Goal: Task Accomplishment & Management: Manage account settings

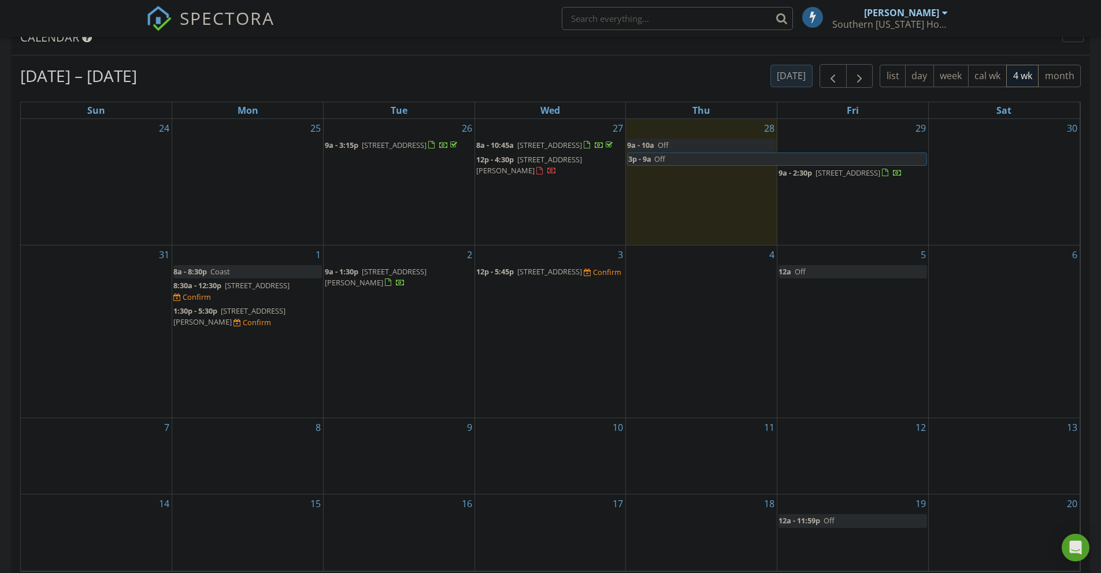
scroll to position [495, 0]
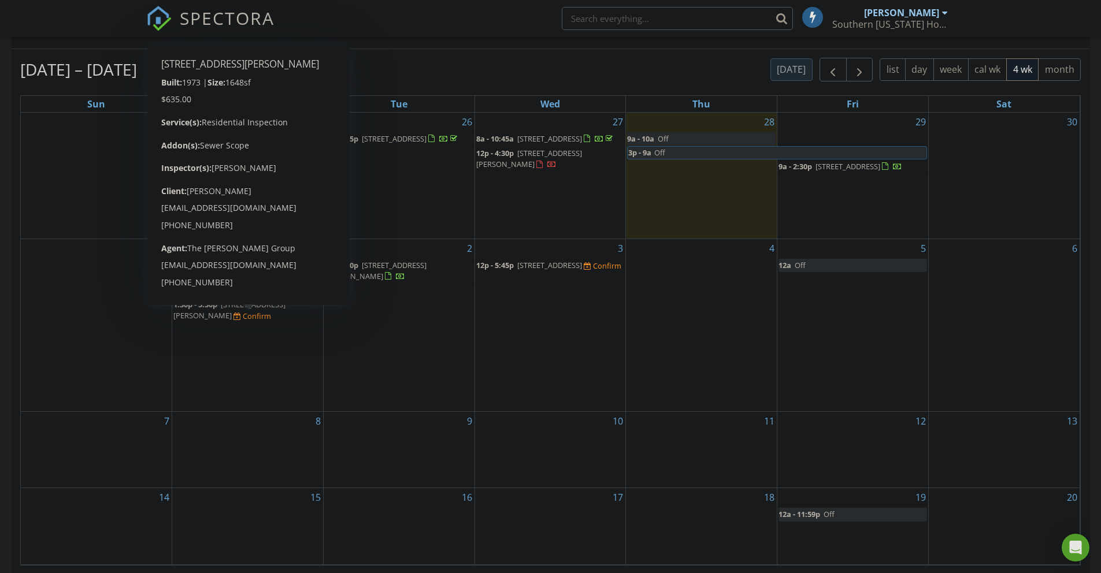
click at [294, 362] on div "1 8a - 8:30p Coast 8:30a - 12:30p 204 NW E St, Grants Pass 97526 Confirm 1:30p …" at bounding box center [247, 325] width 151 height 172
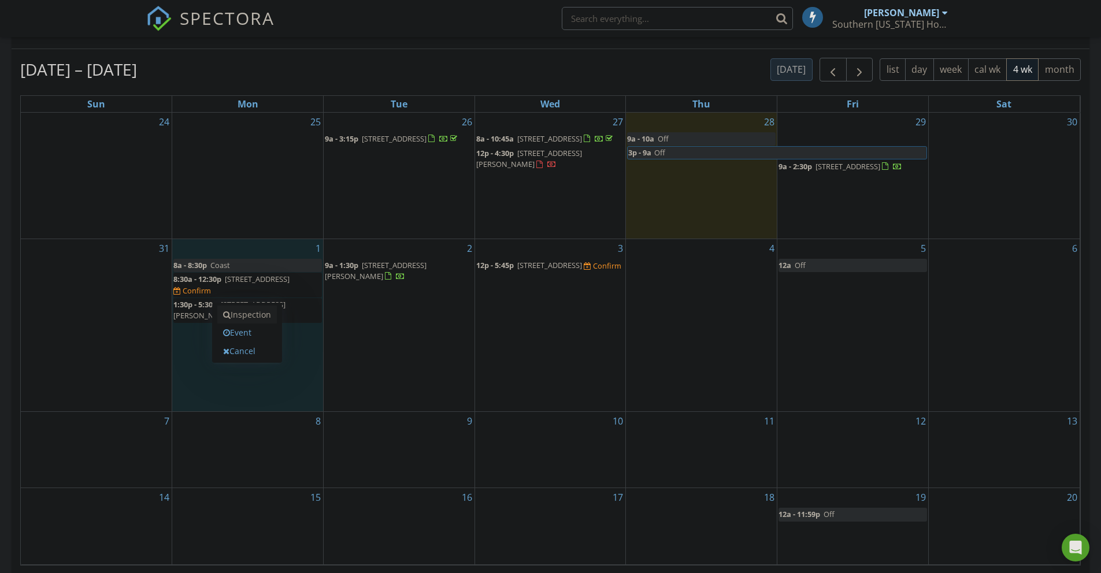
click at [256, 313] on link "Inspection" at bounding box center [247, 315] width 60 height 18
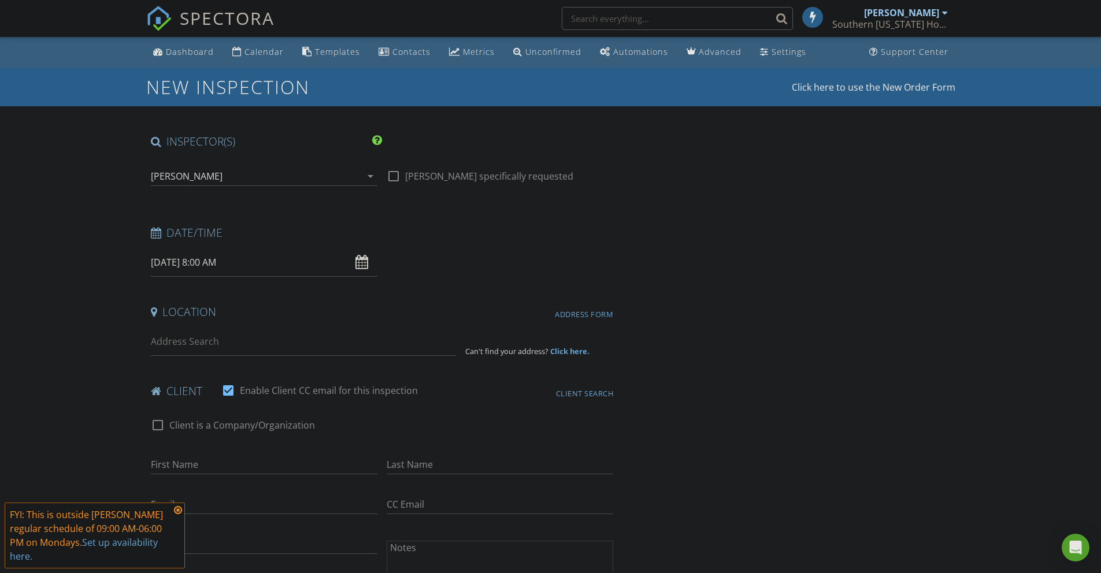
click at [203, 261] on input "[DATE] 8:00 AM" at bounding box center [264, 263] width 227 height 28
type input "09"
type input "[DATE] 9:00 AM"
click at [220, 452] on span at bounding box center [218, 455] width 8 height 12
type input "10"
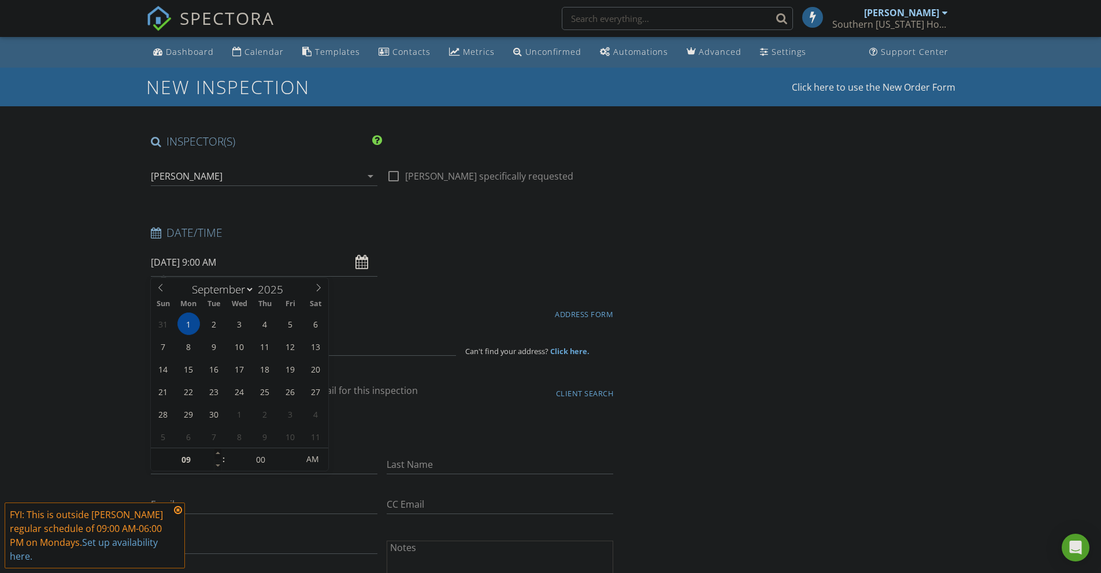
type input "09/01/2025 10:00 AM"
click at [220, 452] on span at bounding box center [218, 455] width 8 height 12
type input "11"
type input "09/01/2025 11:00 AM"
click at [220, 452] on span at bounding box center [218, 455] width 8 height 12
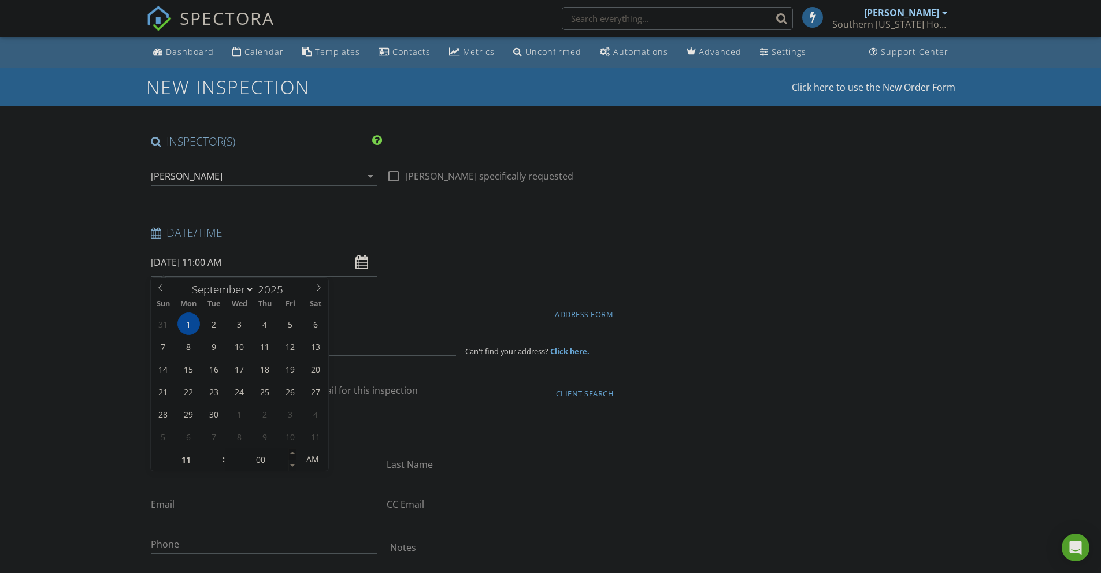
type input "05"
type input "09/01/2025 11:05 AM"
click at [295, 452] on span at bounding box center [292, 455] width 8 height 12
type input "10"
type input "09/01/2025 11:10 AM"
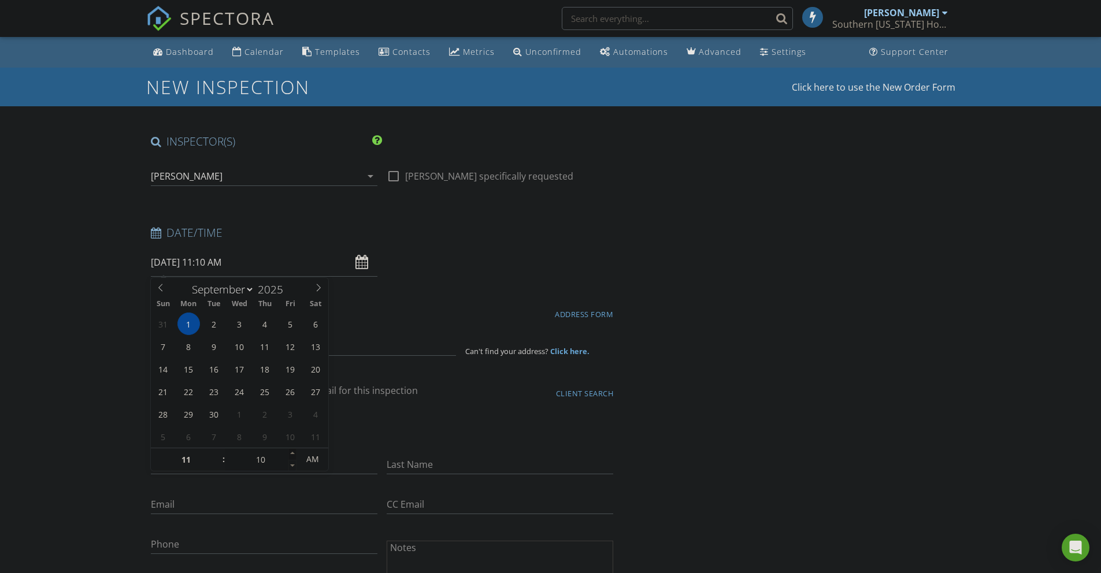
click at [295, 452] on span at bounding box center [292, 455] width 8 height 12
type input "15"
type input "09/01/2025 11:15 AM"
click at [295, 452] on span at bounding box center [292, 455] width 8 height 12
type input "20"
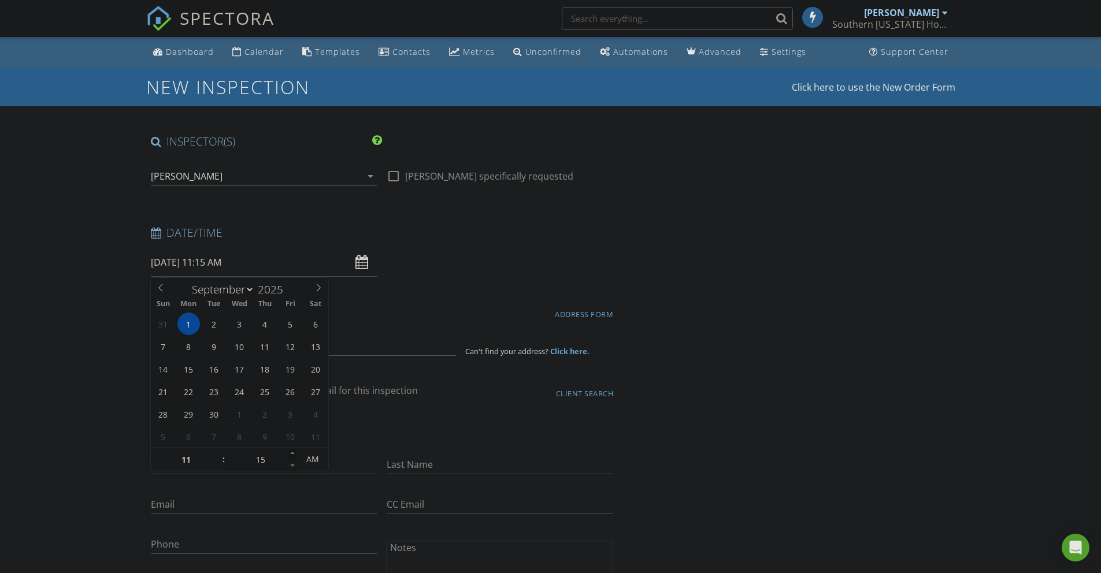
type input "09/01/2025 11:20 AM"
click at [295, 452] on span at bounding box center [292, 455] width 8 height 12
type input "15"
type input "09/01/2025 11:15 AM"
click at [294, 461] on span at bounding box center [292, 466] width 8 height 12
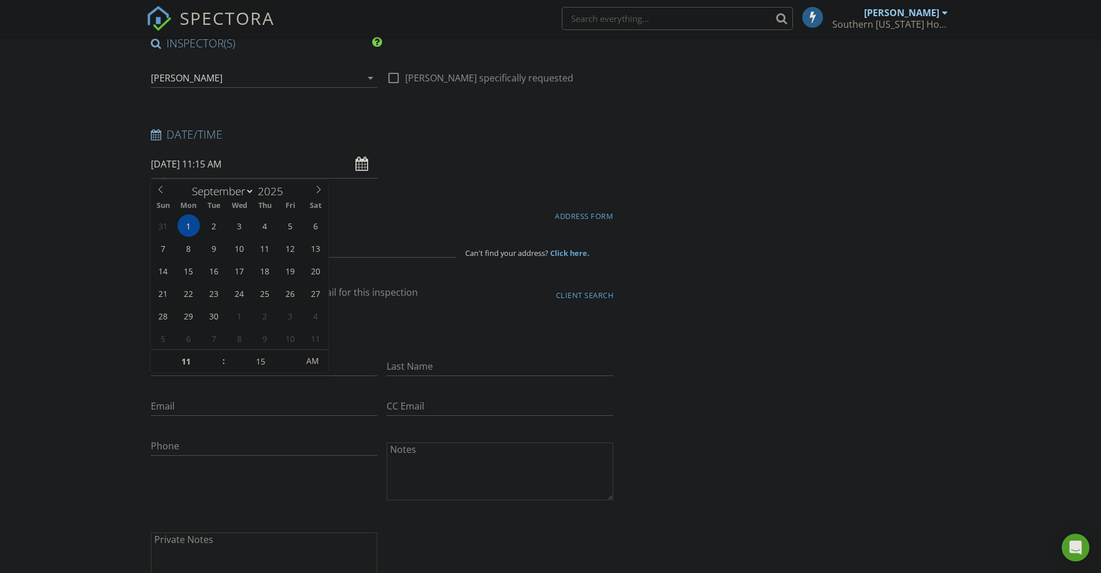
scroll to position [105, 0]
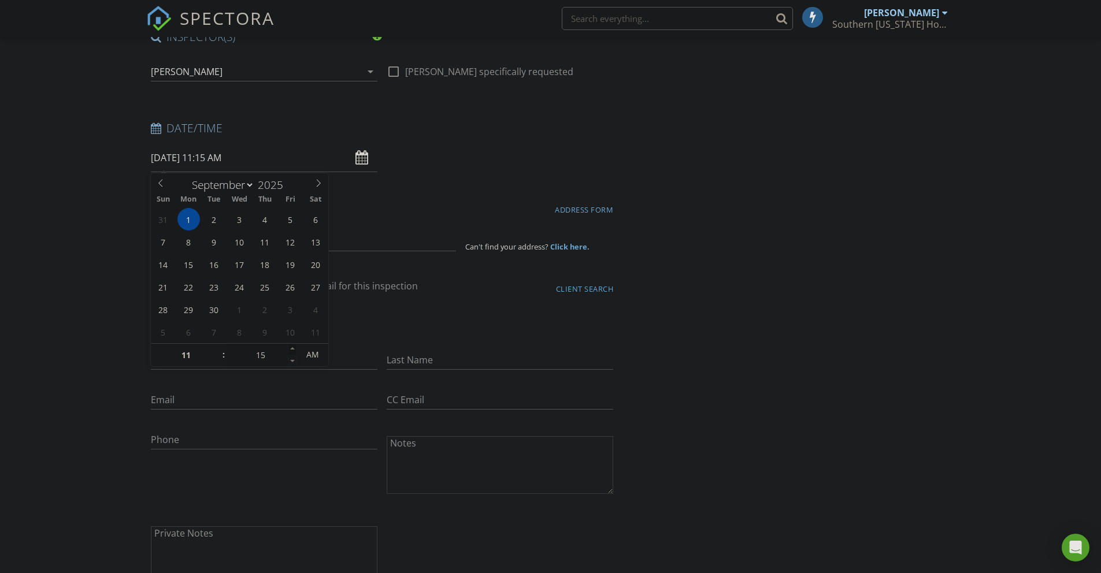
type input "20"
type input "09/01/2025 11:20 AM"
click at [295, 347] on span at bounding box center [292, 350] width 8 height 12
type input "25"
type input "09/01/2025 11:25 AM"
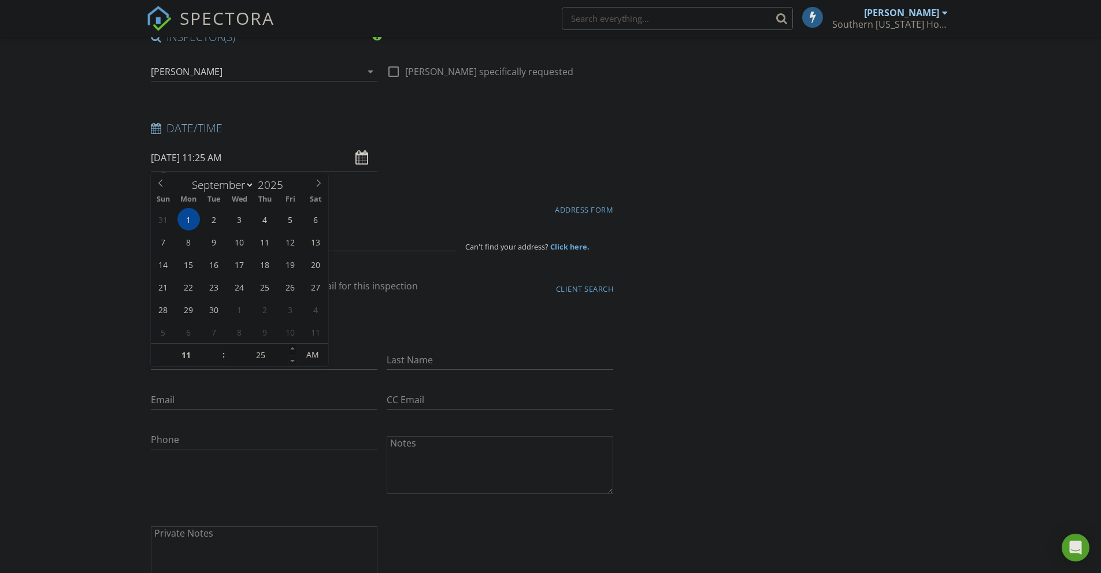
click at [295, 347] on span at bounding box center [292, 350] width 8 height 12
type input "30"
type input "09/01/2025 11:30 AM"
click at [295, 347] on span at bounding box center [292, 350] width 8 height 12
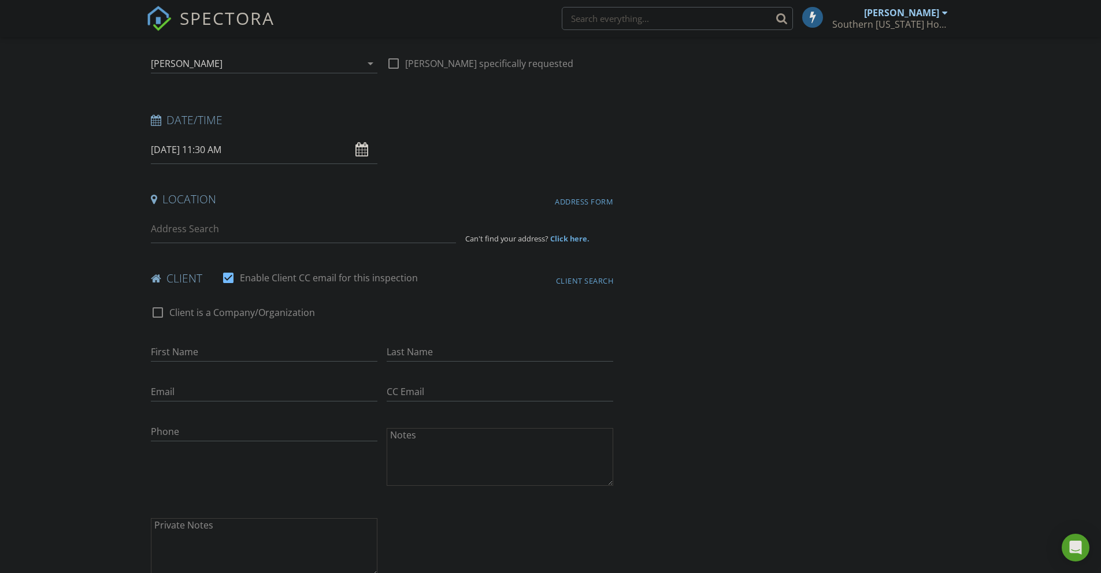
scroll to position [121, 0]
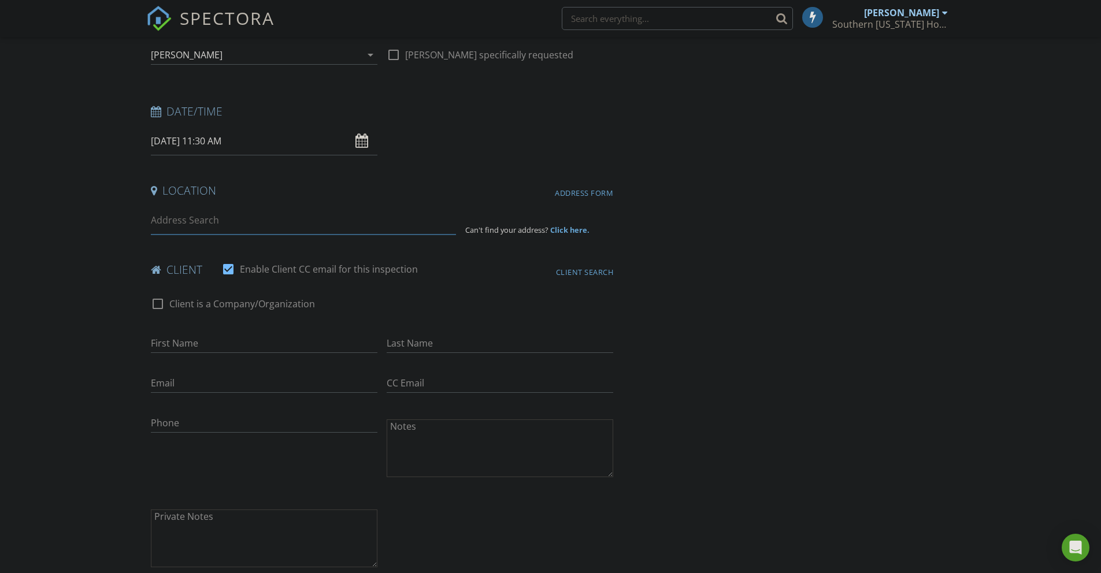
click at [223, 223] on input at bounding box center [303, 220] width 305 height 28
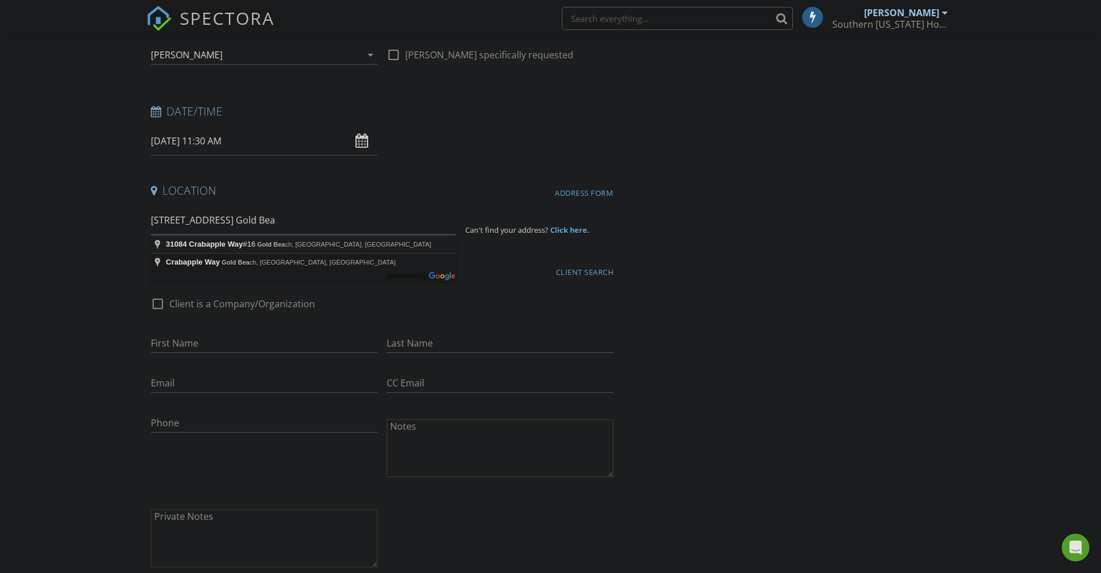
type input "31084 Crabapple Way #16, Gold Beach, OR, USA"
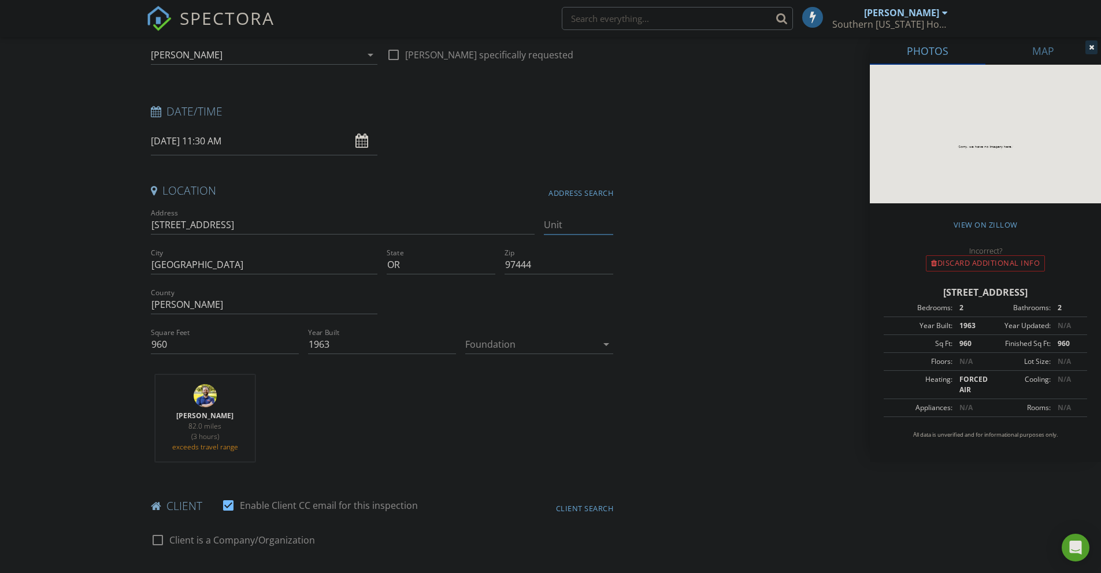
click at [558, 225] on input "Unit" at bounding box center [578, 225] width 69 height 19
type input "16"
click at [397, 219] on input "[STREET_ADDRESS]" at bounding box center [343, 225] width 384 height 19
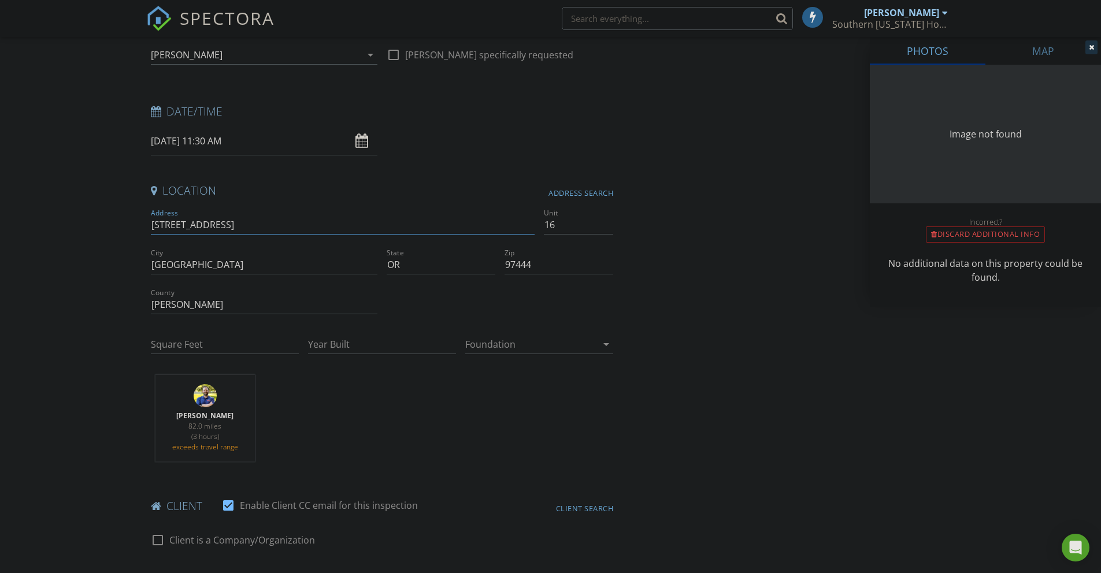
type input "960"
type input "1963"
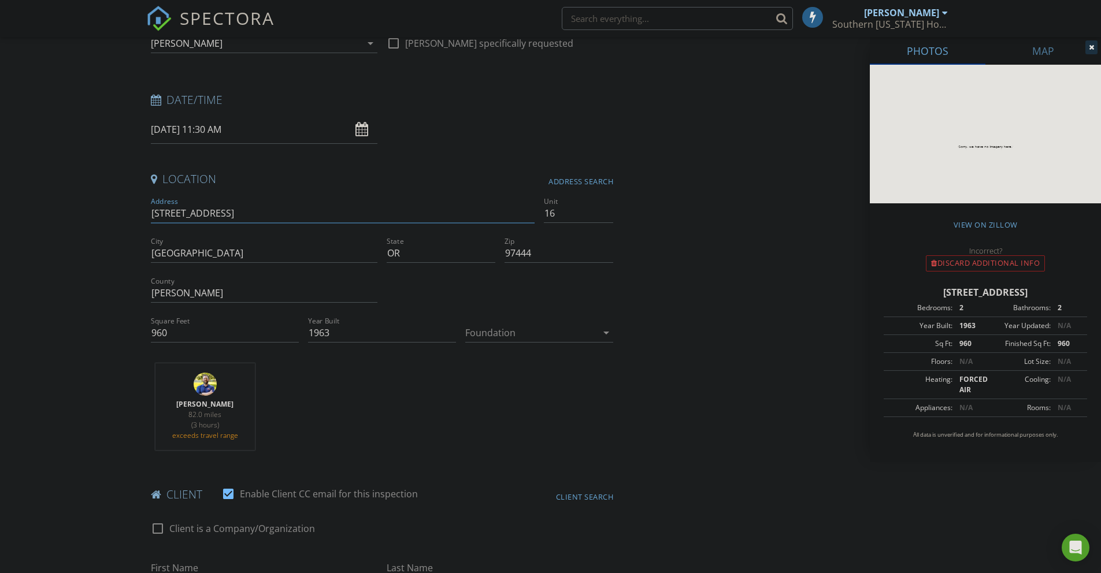
scroll to position [135, 0]
drag, startPoint x: 189, startPoint y: 331, endPoint x: 107, endPoint y: 329, distance: 82.1
type input "1350"
click at [355, 386] on div "Steve Roby 82.0 miles (3 hours) exceeds travel range" at bounding box center [382, 410] width 472 height 96
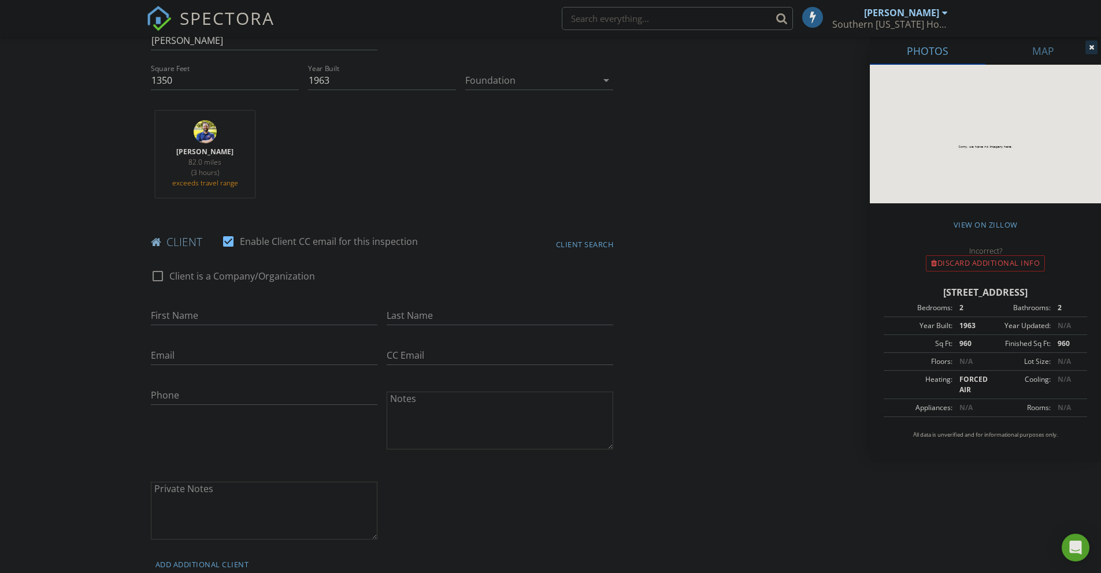
scroll to position [400, 0]
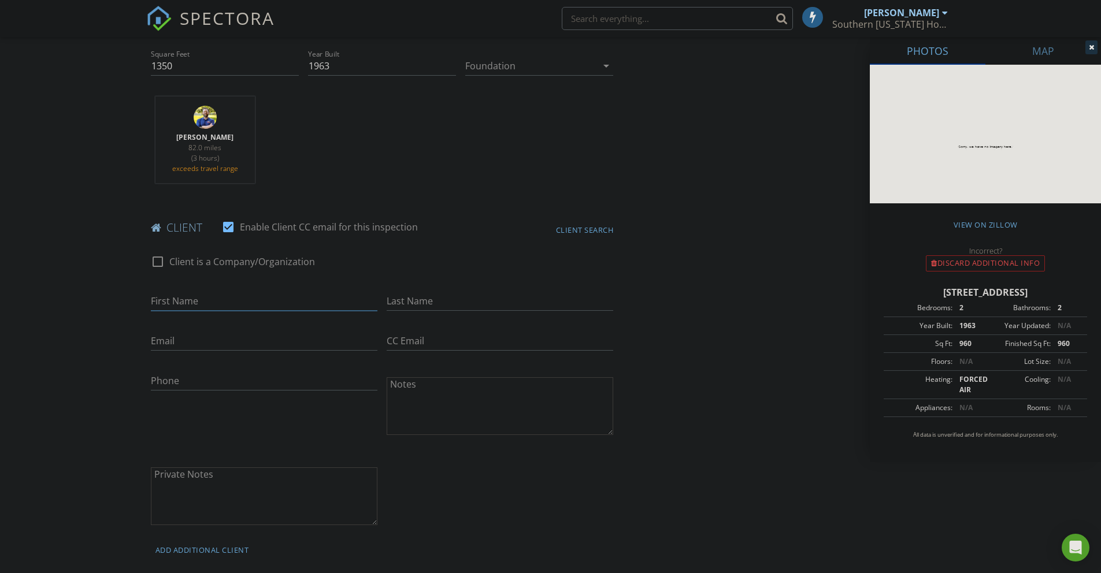
click at [195, 301] on input "First Name" at bounding box center [264, 301] width 227 height 19
type input "[PERSON_NAME]"
type input "541-215-2148"
click at [223, 502] on textarea "Private Notes" at bounding box center [264, 500] width 227 height 58
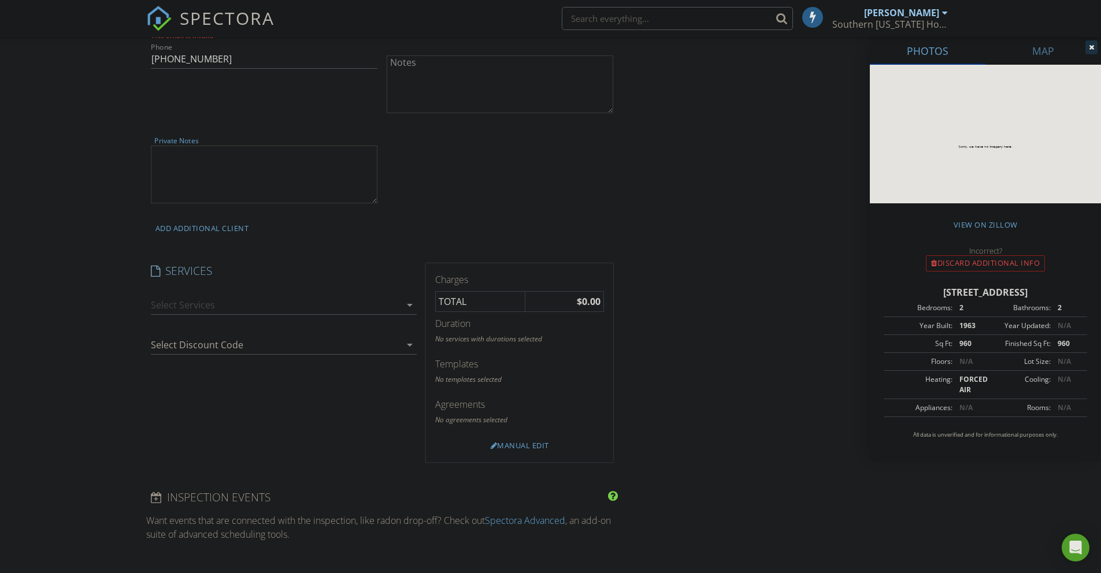
scroll to position [727, 0]
click at [250, 304] on div at bounding box center [276, 303] width 250 height 18
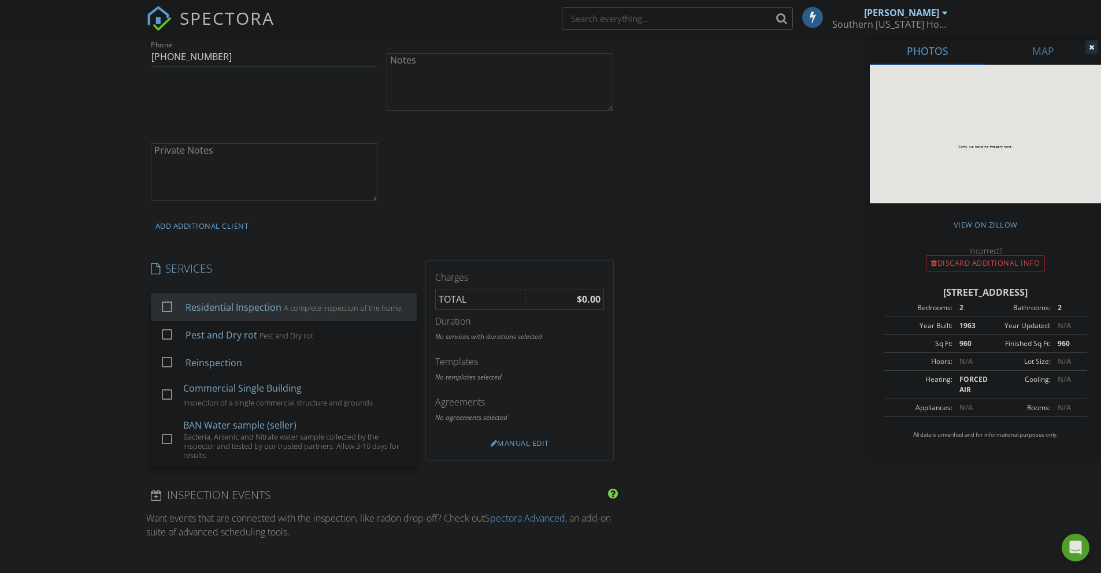
click at [169, 312] on div at bounding box center [167, 307] width 20 height 20
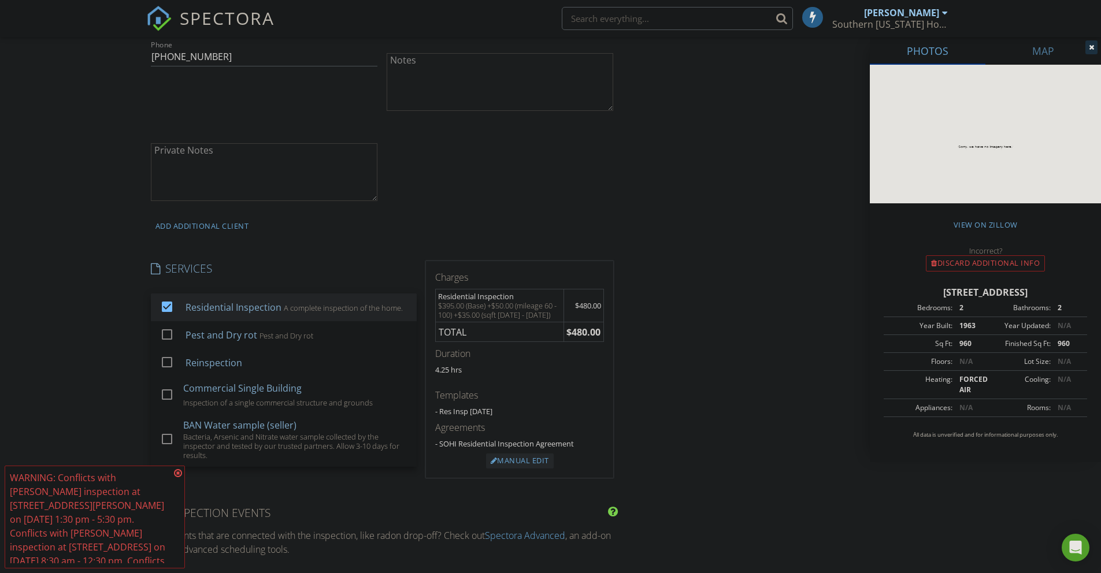
click at [527, 464] on div "Manual Edit" at bounding box center [520, 461] width 68 height 15
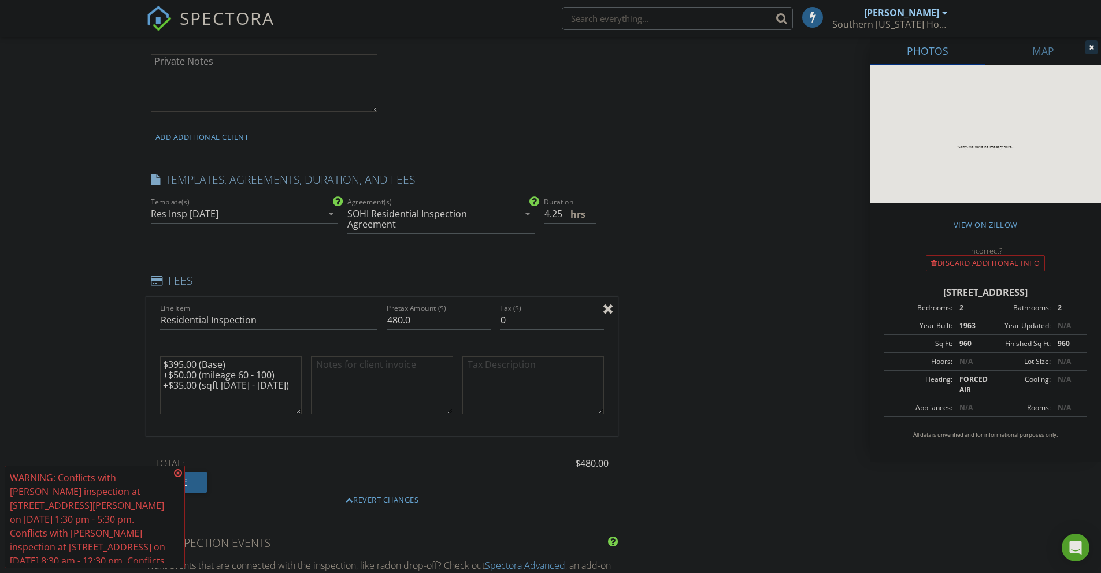
scroll to position [862, 0]
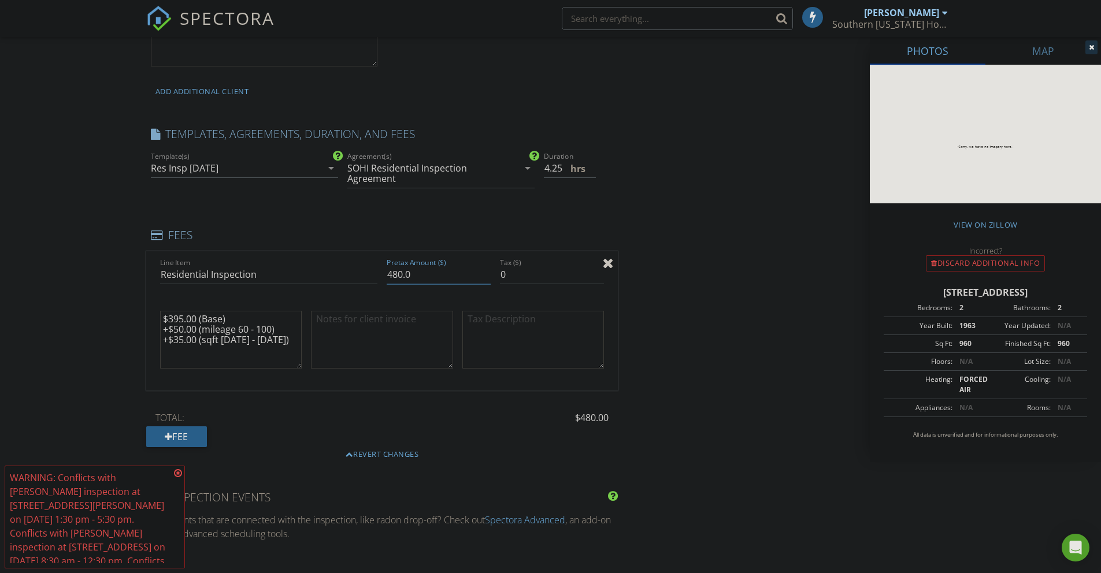
drag, startPoint x: 411, startPoint y: 275, endPoint x: 356, endPoint y: 276, distance: 54.9
click at [359, 275] on div "Line Item Residential Inspection Pretax Amount ($) 480.0 Tax ($) 0 $395.00 (Bas…" at bounding box center [382, 320] width 472 height 139
type input "550"
drag, startPoint x: 283, startPoint y: 340, endPoint x: 121, endPoint y: 303, distance: 166.0
click at [124, 304] on div "New Inspection Click here to use the New Order Form INSPECTOR(S) check_box Stev…" at bounding box center [550, 319] width 1101 height 2227
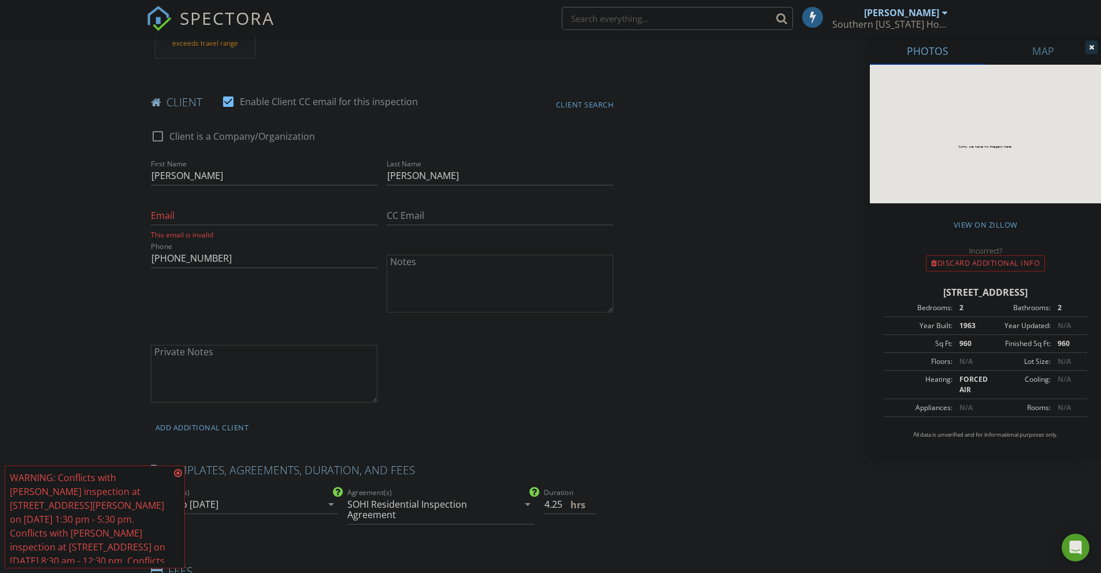
scroll to position [618, 0]
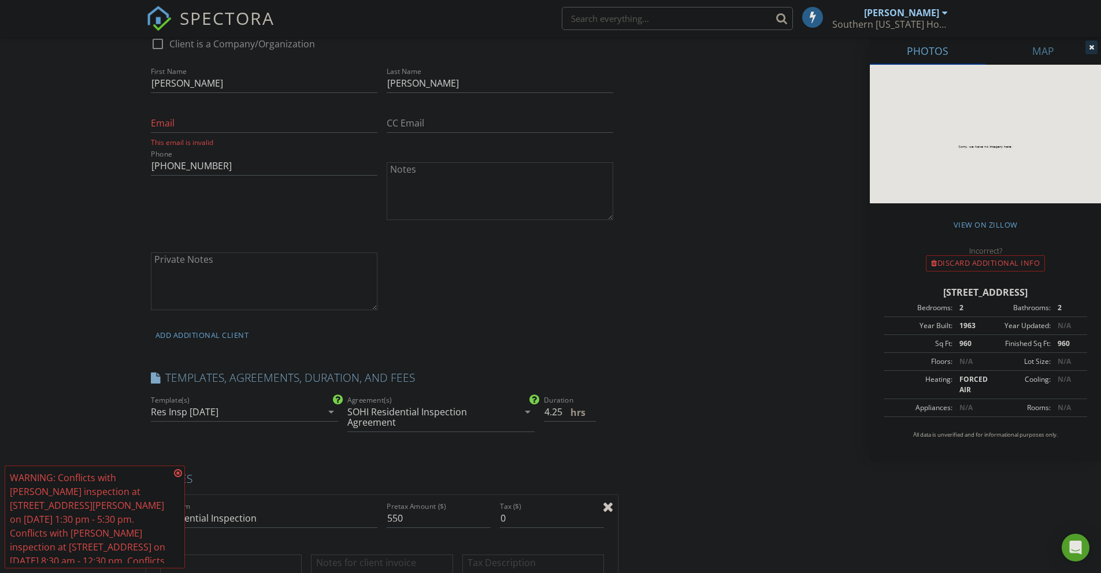
type textarea "550"
click at [231, 125] on input "Email" at bounding box center [264, 123] width 227 height 19
click at [193, 128] on input "Email" at bounding box center [264, 123] width 227 height 19
paste input "juliannemiddleton@earthlink.net"
click at [216, 123] on input "juliannemiddleton@earthlink.net" at bounding box center [264, 123] width 227 height 19
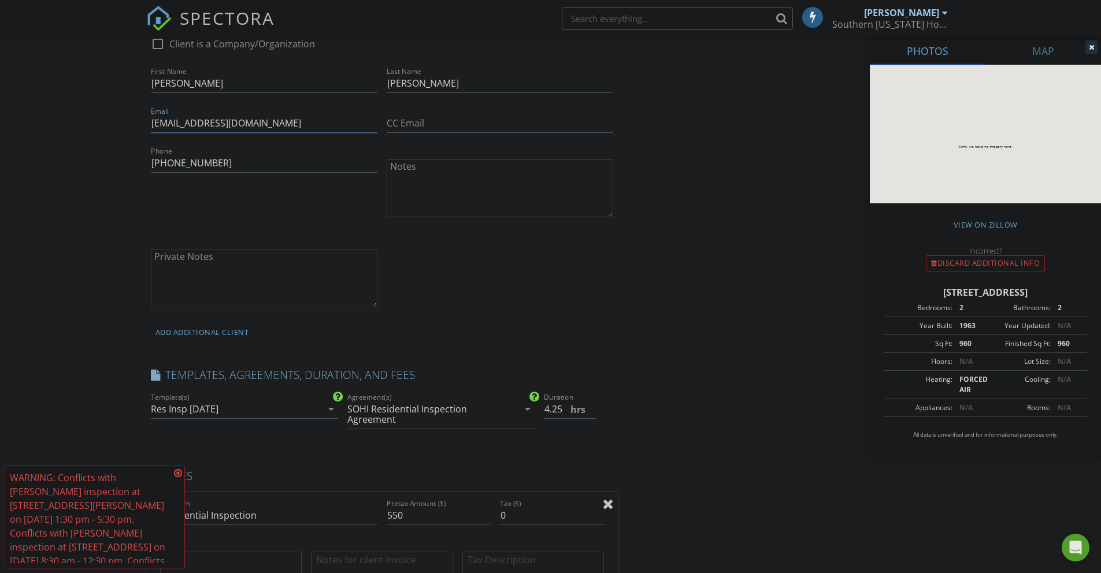
click at [215, 125] on input "juliannemiddleton@earthlink.net" at bounding box center [264, 123] width 227 height 19
click at [215, 124] on input "juliannemiddleton@earthlink.net" at bounding box center [264, 123] width 227 height 19
type input "juliannem57@gmail.com"
click at [216, 272] on textarea "Private Notes" at bounding box center [264, 279] width 227 height 58
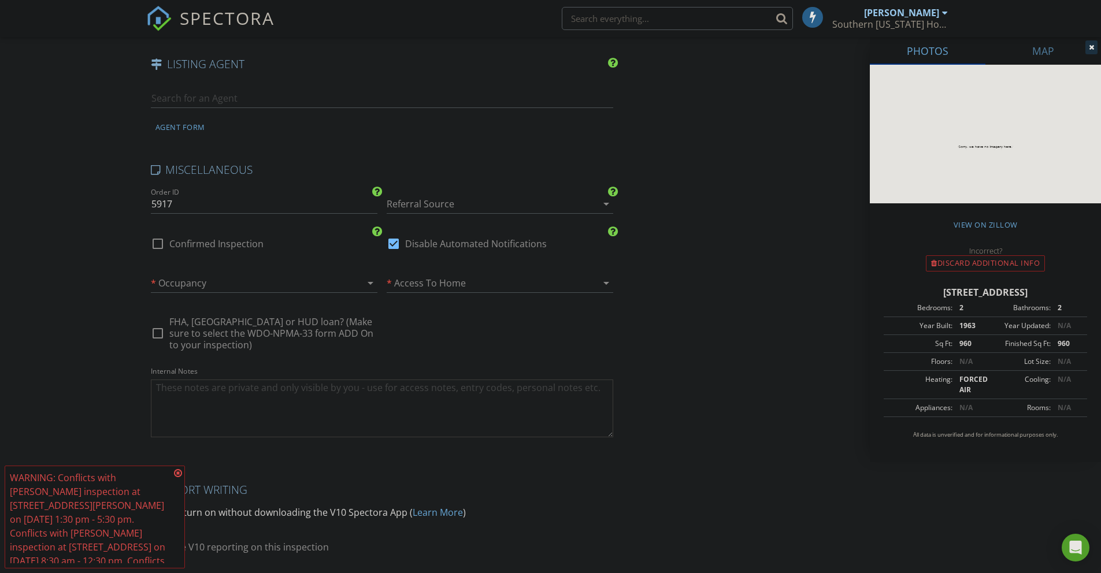
scroll to position [1718, 0]
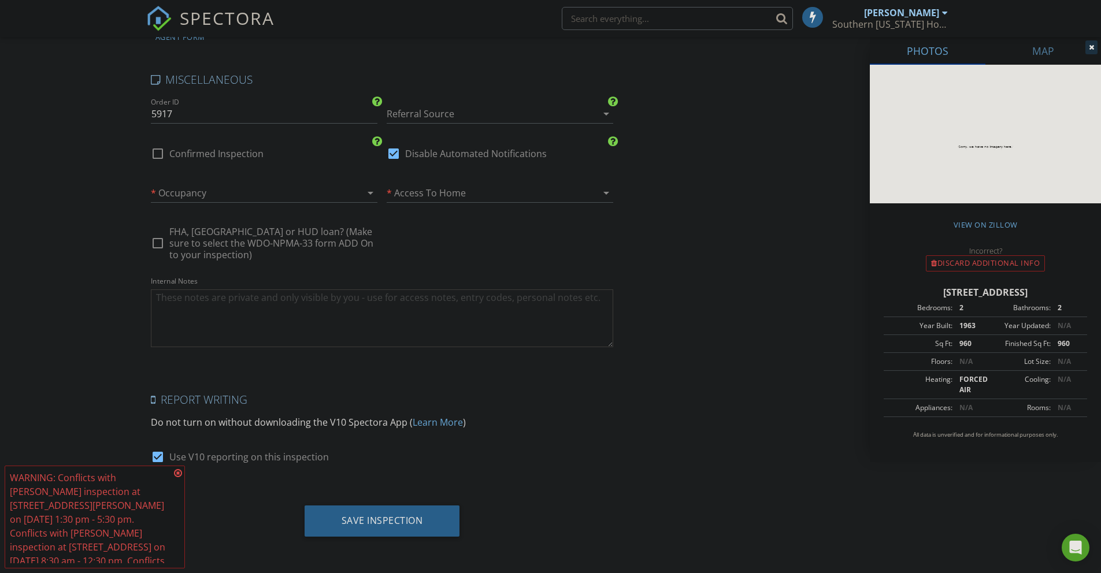
click at [179, 472] on icon at bounding box center [178, 473] width 8 height 9
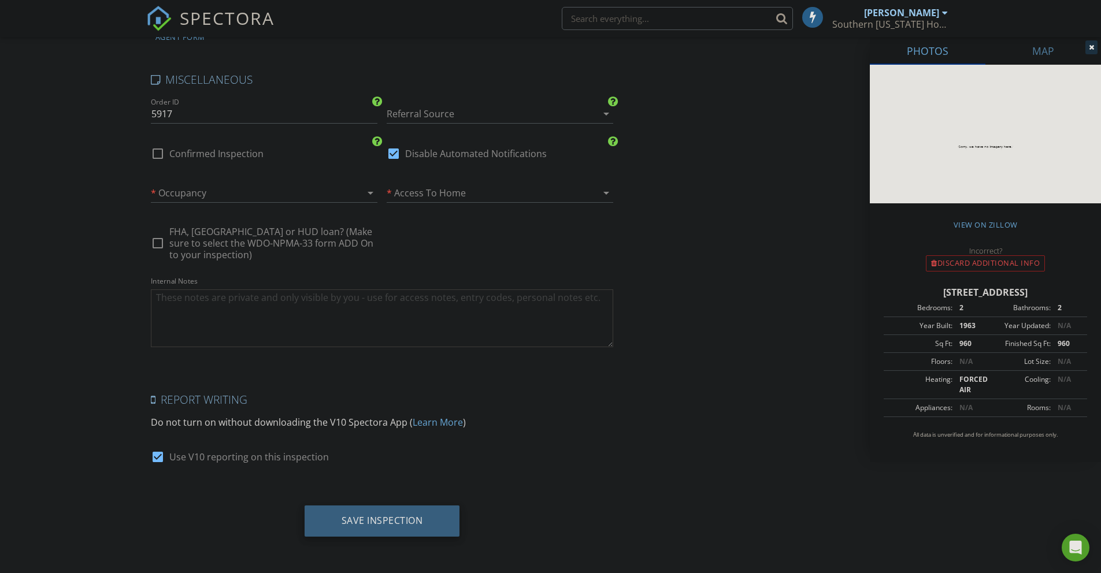
click at [402, 519] on div "Save Inspection" at bounding box center [383, 521] width 82 height 12
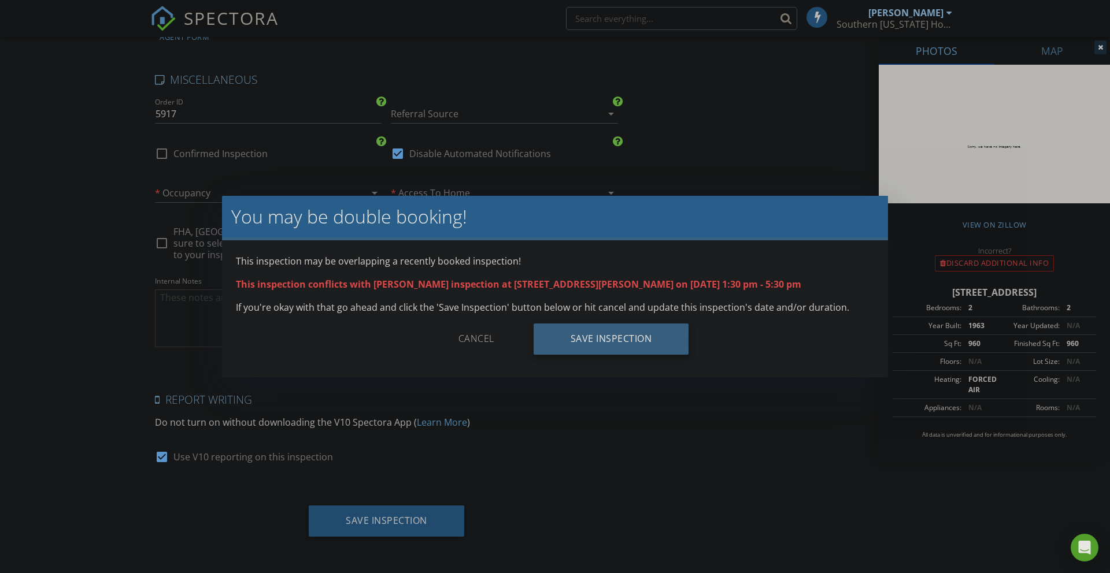
click at [592, 342] on div "Save Inspection" at bounding box center [612, 339] width 156 height 31
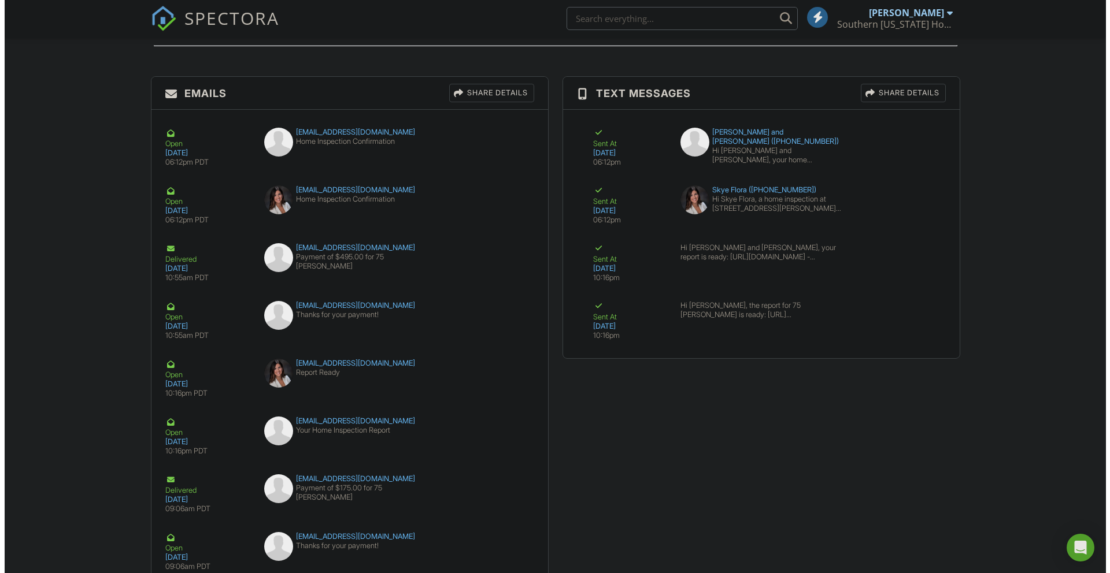
scroll to position [1337, 0]
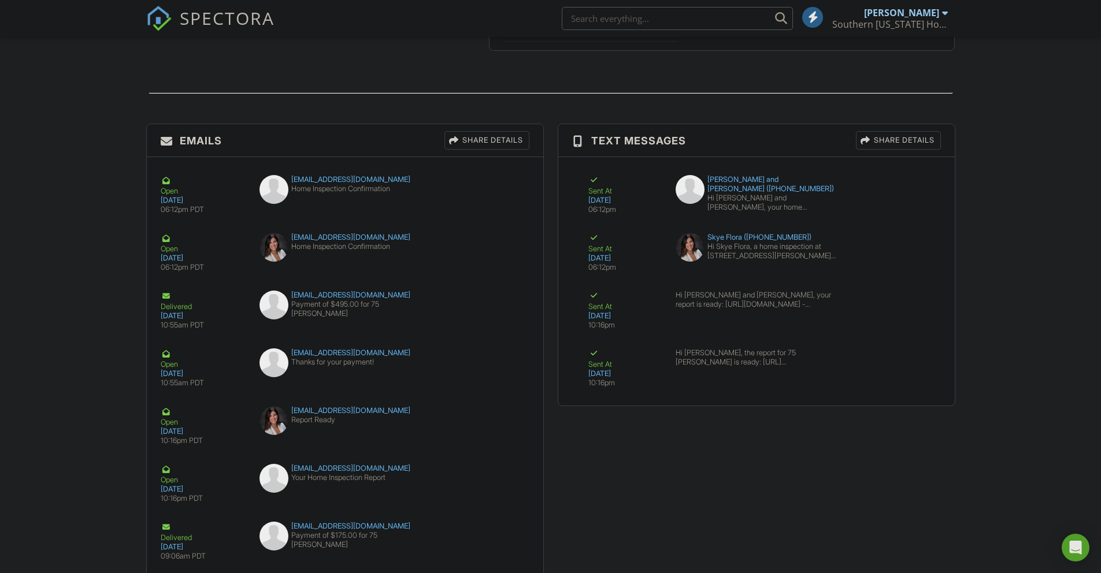
click at [901, 135] on div "Share Details" at bounding box center [898, 140] width 85 height 18
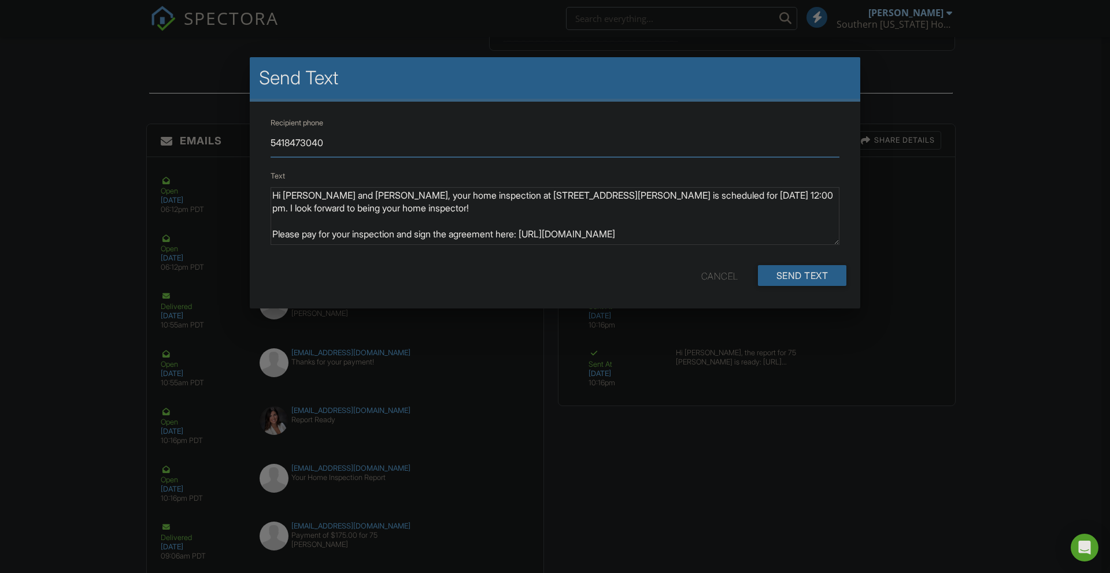
click at [335, 141] on input "5418473040" at bounding box center [555, 143] width 569 height 28
type input "5419560464"
click at [809, 270] on input "Send Text" at bounding box center [802, 275] width 89 height 21
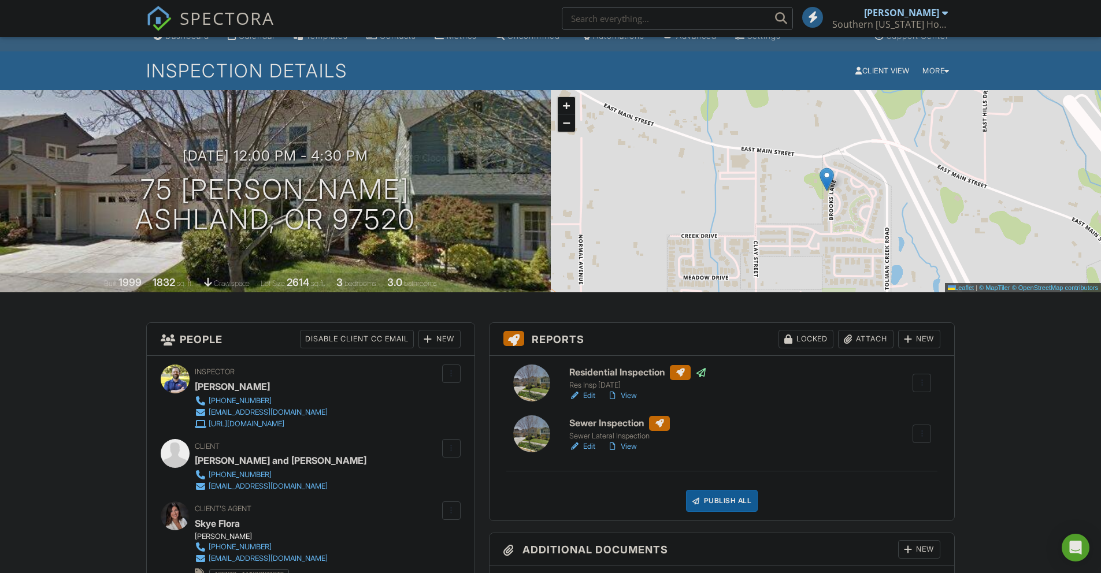
click at [922, 435] on div at bounding box center [922, 434] width 12 height 12
click at [589, 393] on link "Edit" at bounding box center [582, 396] width 26 height 12
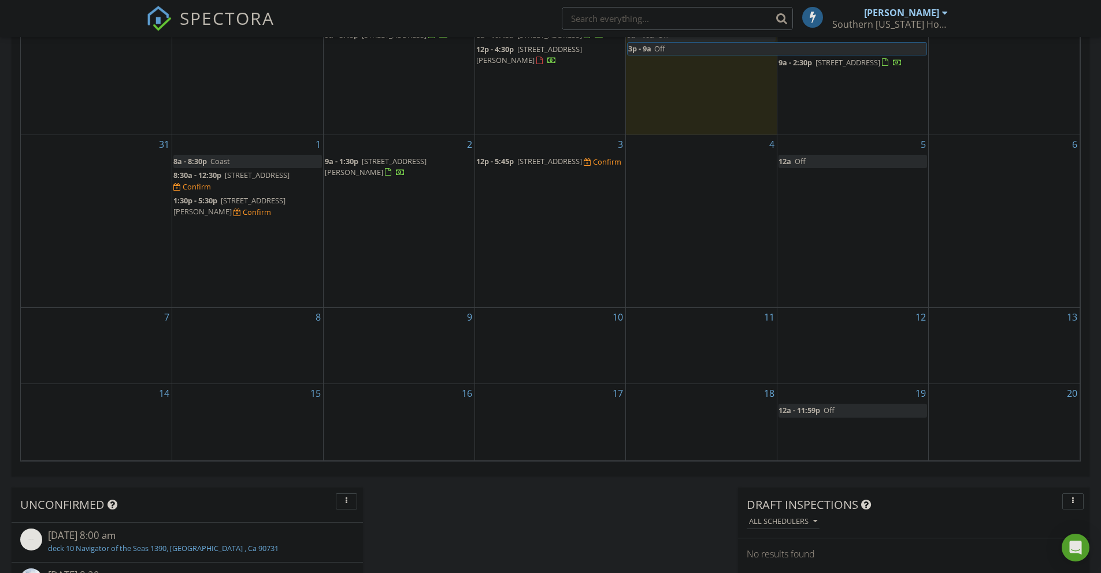
scroll to position [462, 0]
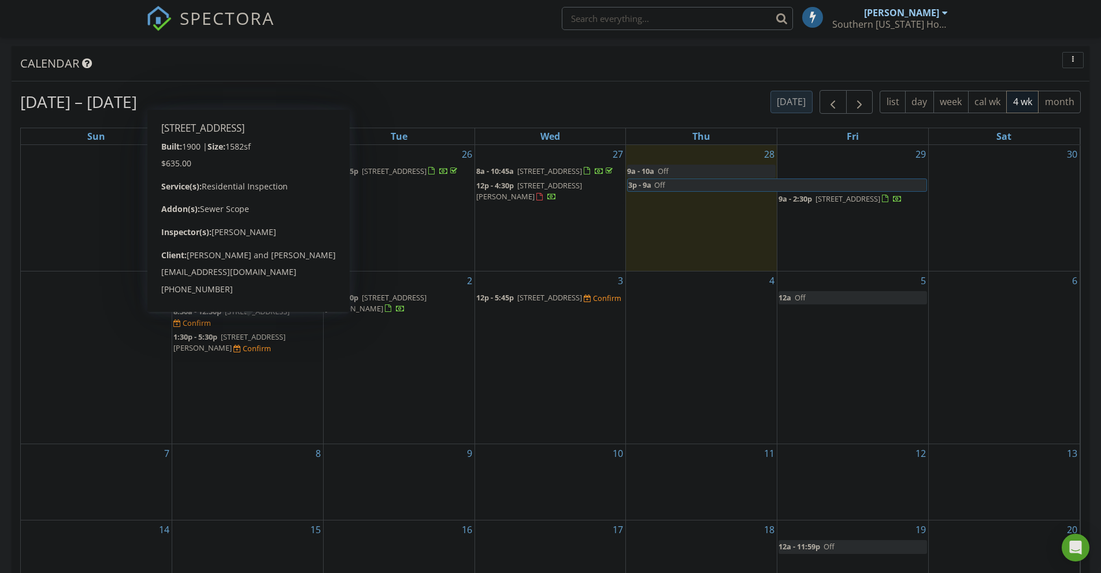
click at [277, 317] on span "204 NW E St, Grants Pass 97526" at bounding box center [257, 311] width 65 height 10
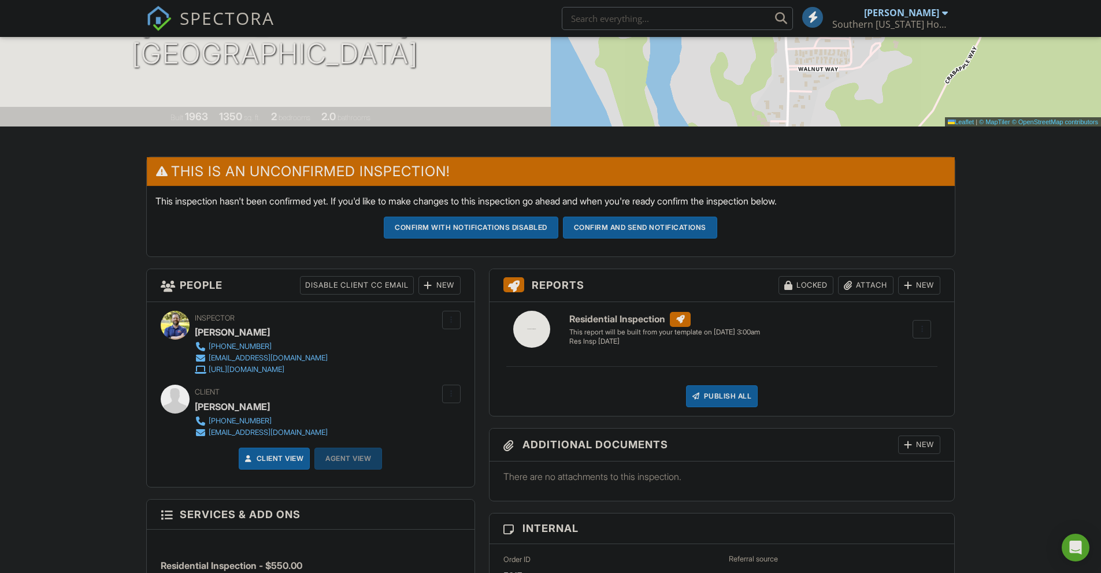
scroll to position [183, 0]
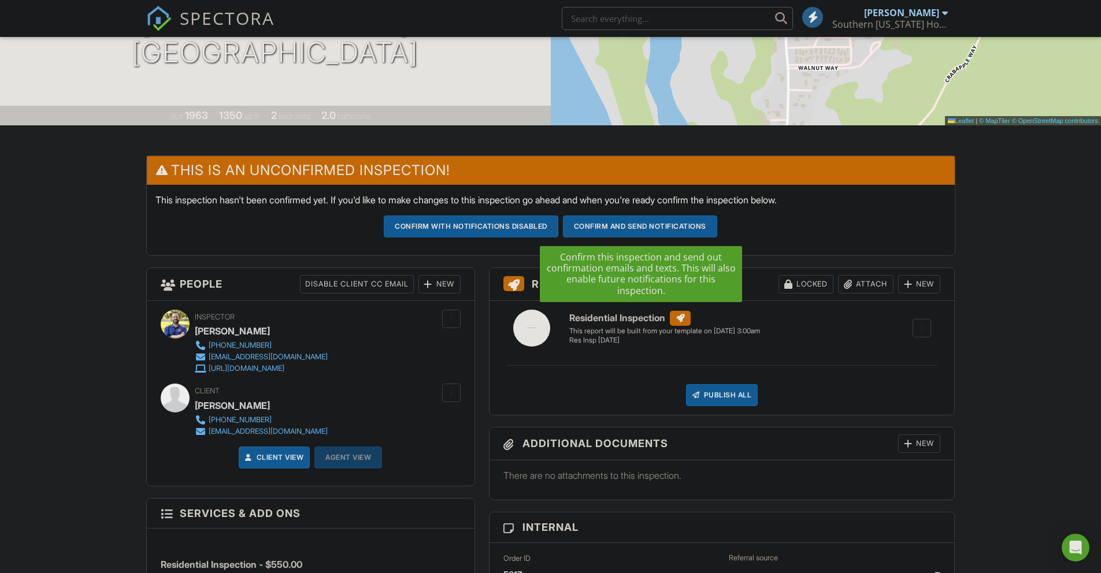
click at [558, 233] on button "Confirm and send notifications" at bounding box center [471, 227] width 175 height 22
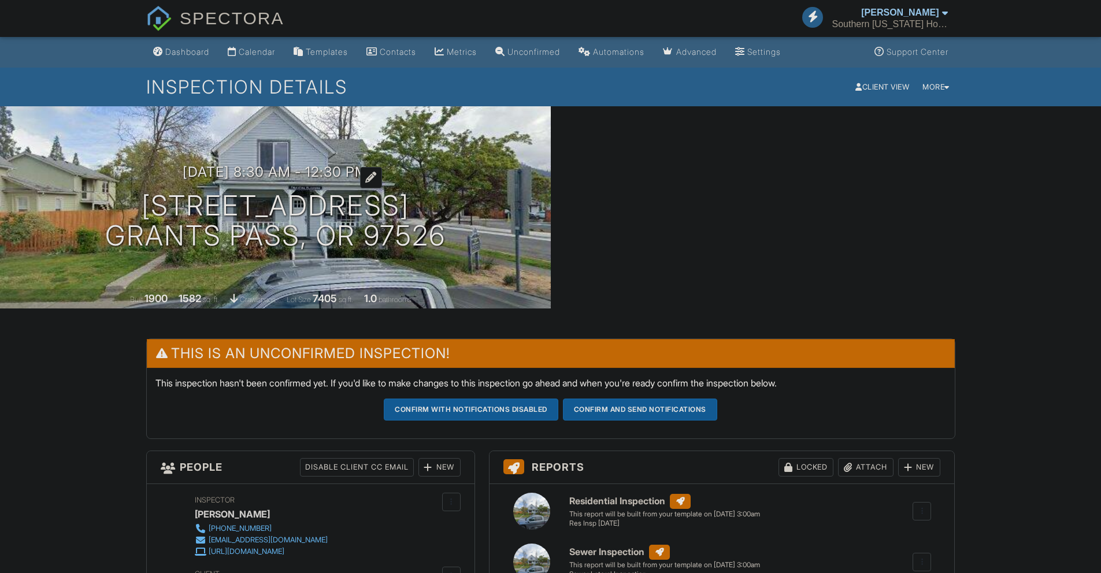
click at [243, 169] on h3 "[DATE] 8:30 am - 12:30 pm" at bounding box center [275, 172] width 185 height 16
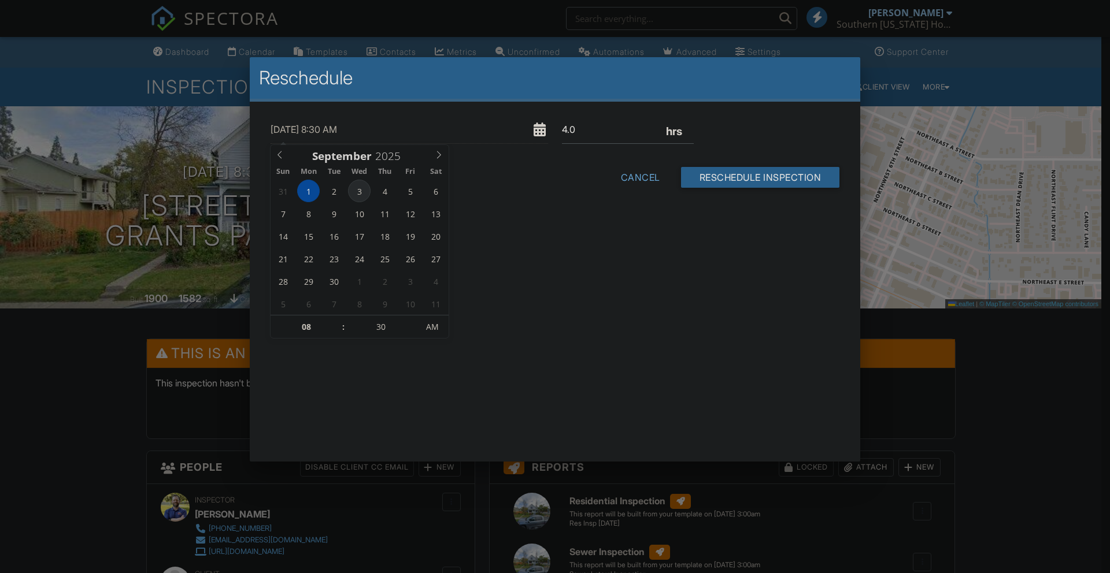
type input "[DATE] 8:30 AM"
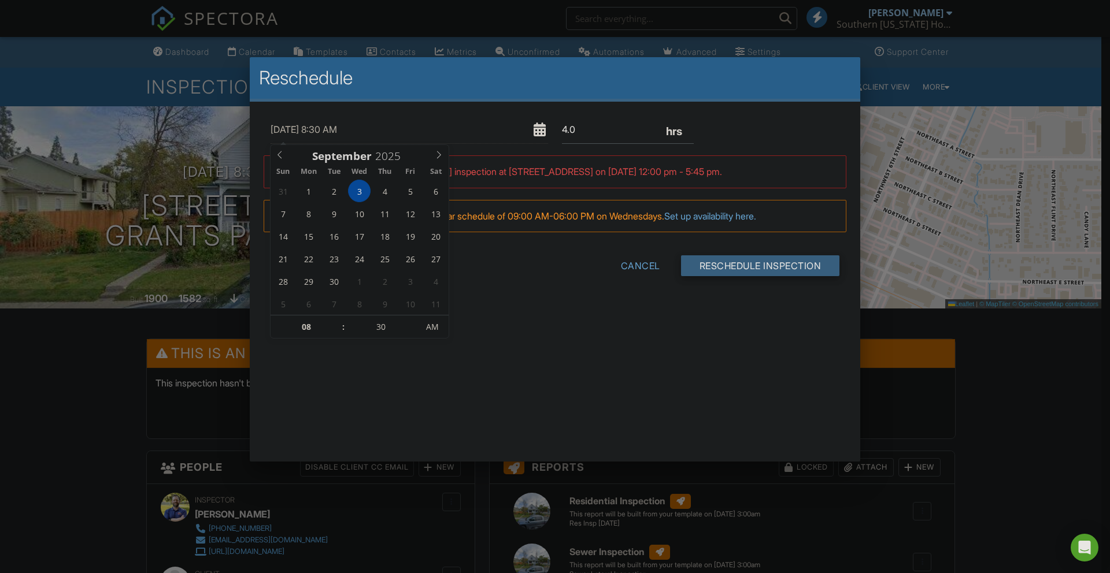
click at [738, 261] on input "Reschedule Inspection" at bounding box center [760, 266] width 159 height 21
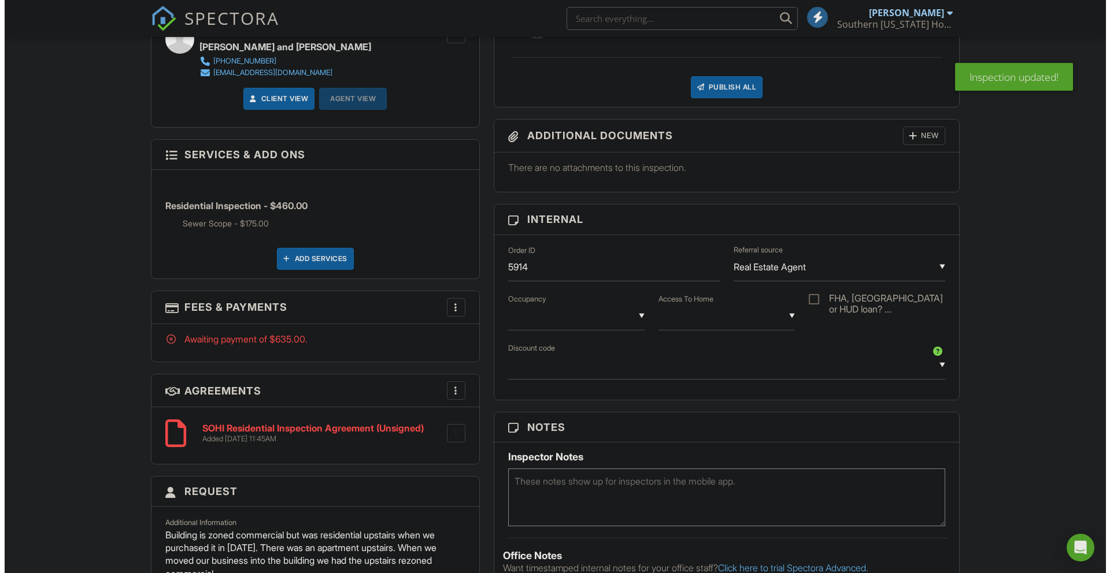
scroll to position [543, 0]
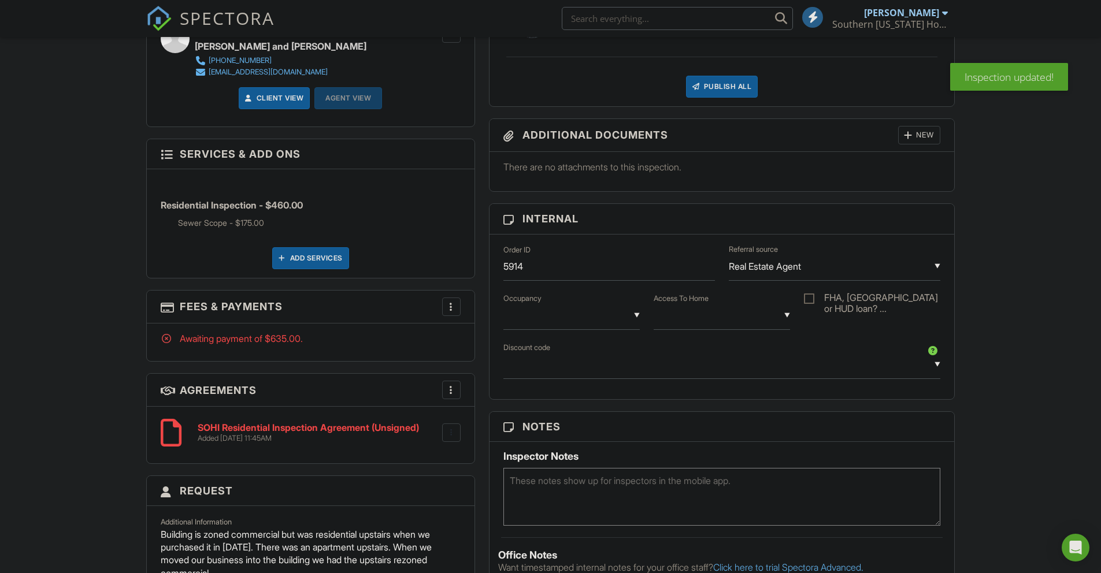
click at [454, 308] on div at bounding box center [452, 307] width 12 height 12
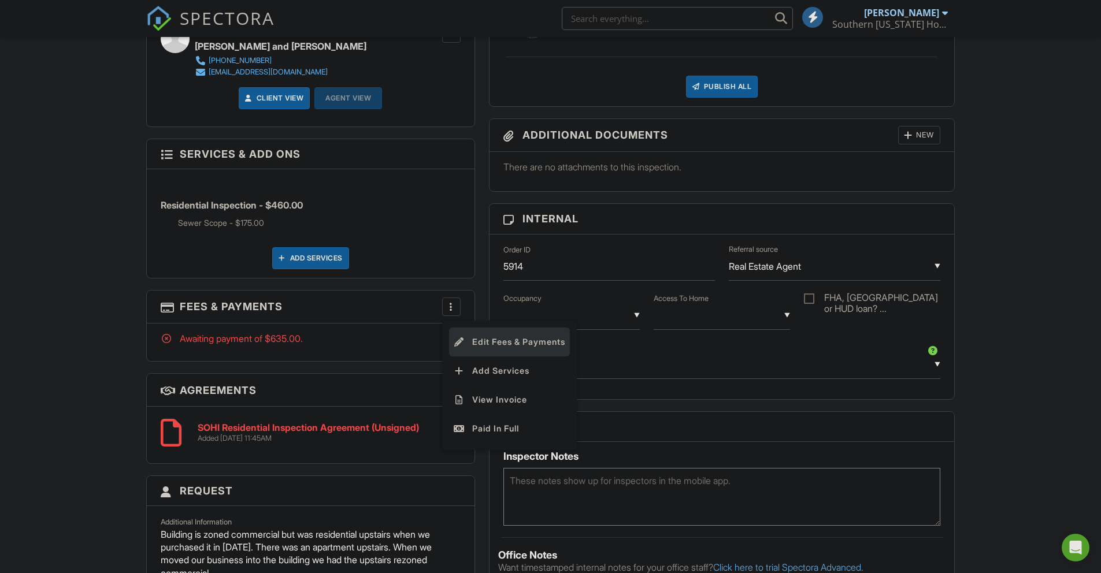
click at [517, 338] on li "Edit Fees & Payments" at bounding box center [509, 342] width 121 height 29
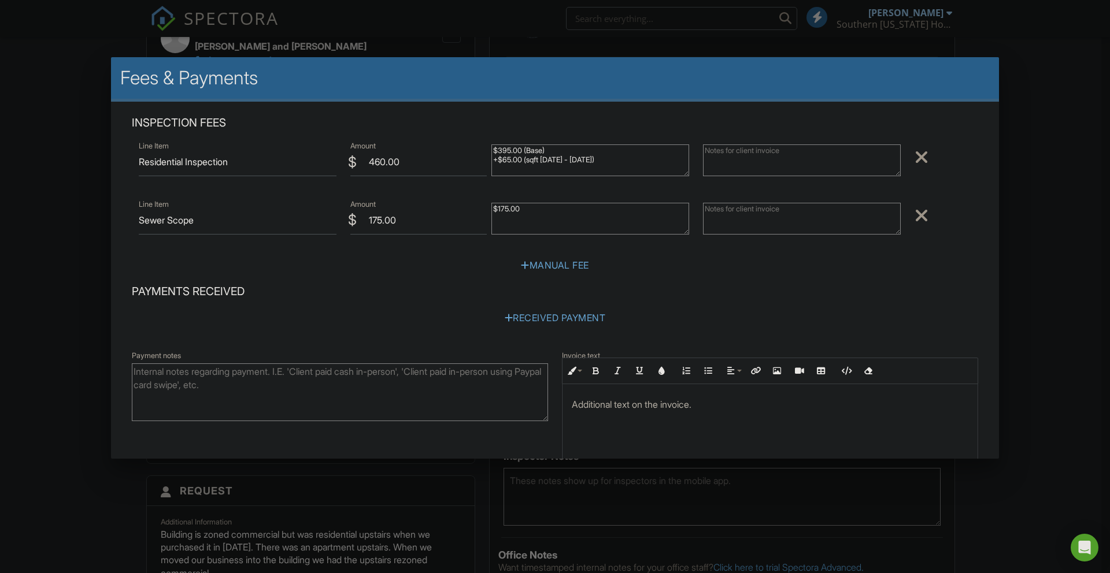
drag, startPoint x: 605, startPoint y: 156, endPoint x: 452, endPoint y: 134, distance: 154.3
click at [455, 135] on div "Inspection Fees Line Item Residential Inspection $ Amount 460.00 $395.00 (Base)…" at bounding box center [555, 200] width 860 height 169
type textarea "550"
click at [378, 159] on input "460.00" at bounding box center [418, 162] width 136 height 28
type input "550.00"
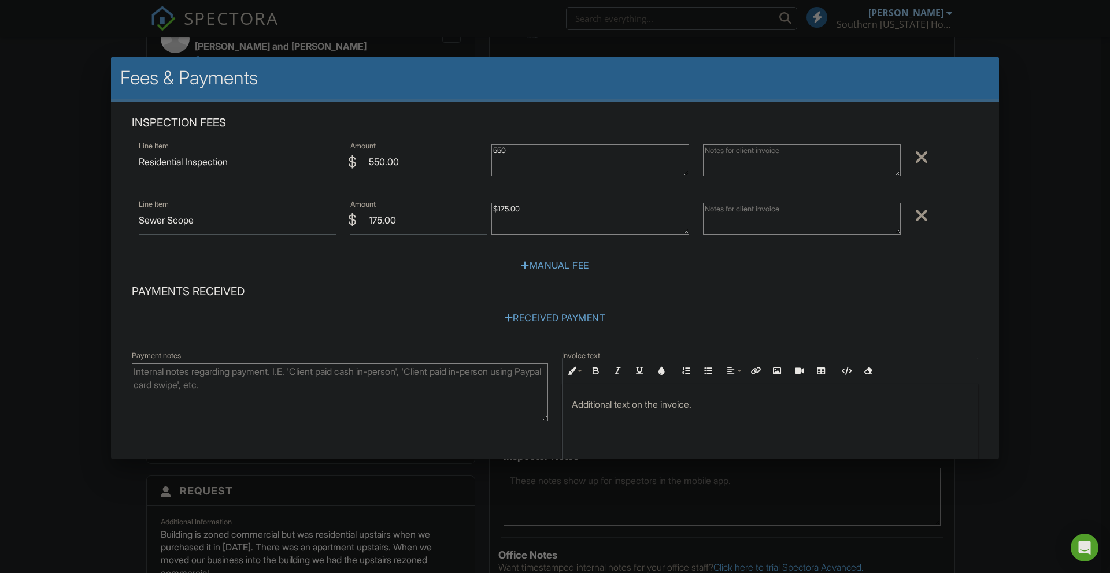
click at [619, 154] on textarea "$395.00 (Base) +$65.00 (sqft 1500 - 2000)" at bounding box center [590, 161] width 198 height 32
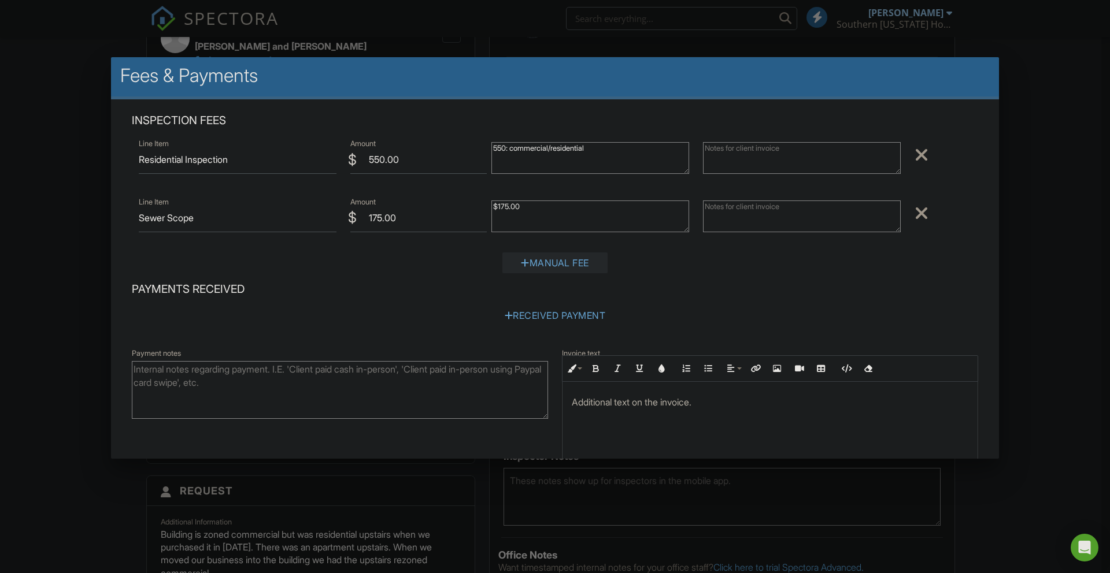
scroll to position [0, 0]
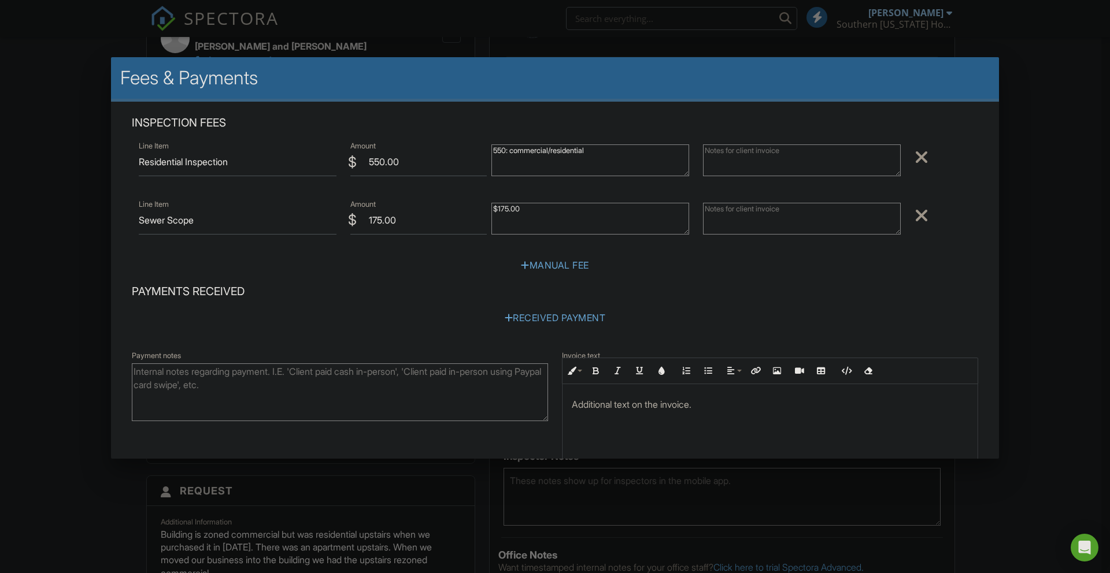
type textarea "550: commercial/residential"
click at [732, 164] on textarea at bounding box center [802, 161] width 198 height 32
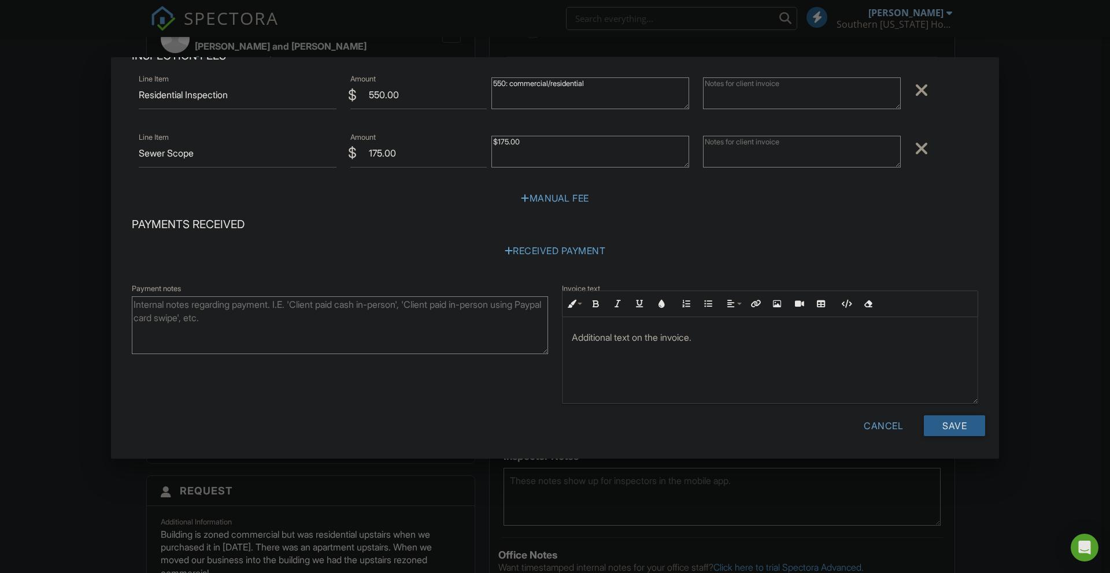
scroll to position [1, 0]
click at [943, 423] on input "Save" at bounding box center [954, 426] width 61 height 21
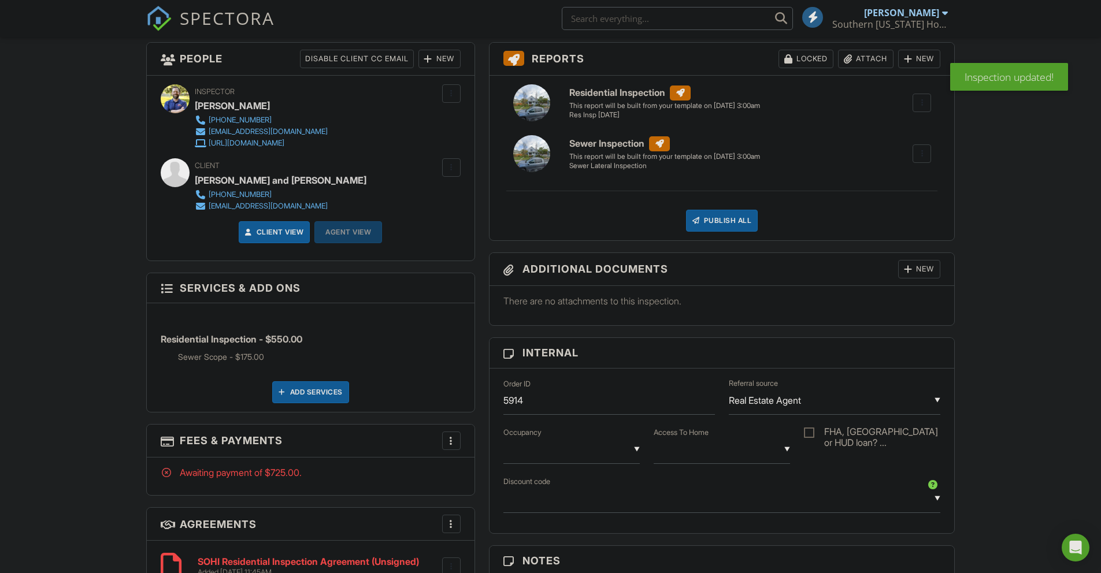
scroll to position [227, 0]
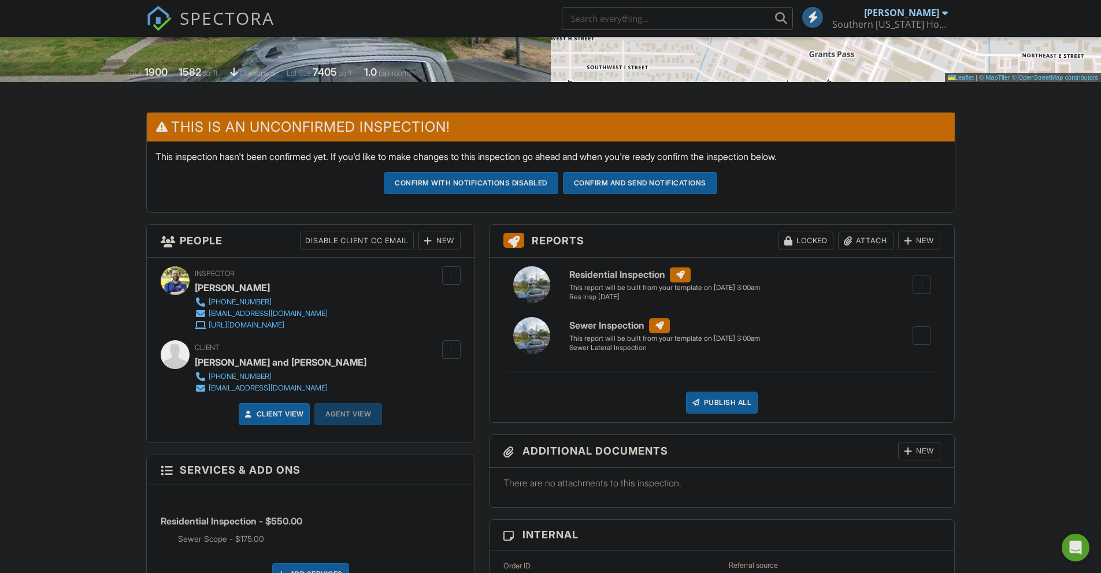
click at [921, 334] on div at bounding box center [922, 336] width 12 height 12
click at [902, 399] on div "Delete" at bounding box center [901, 397] width 24 height 13
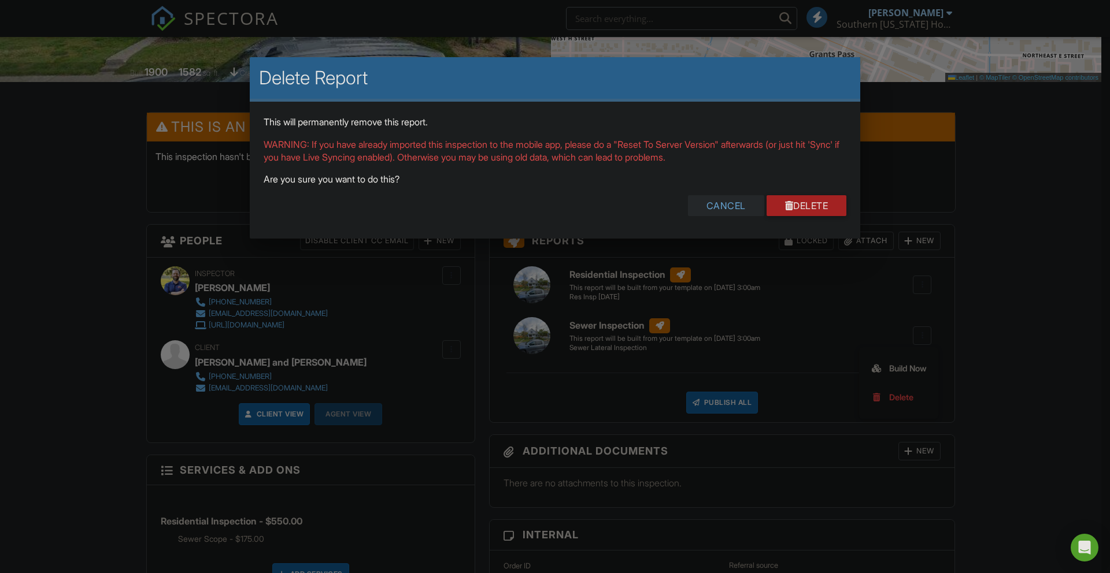
click at [733, 201] on div "Cancel" at bounding box center [726, 205] width 76 height 21
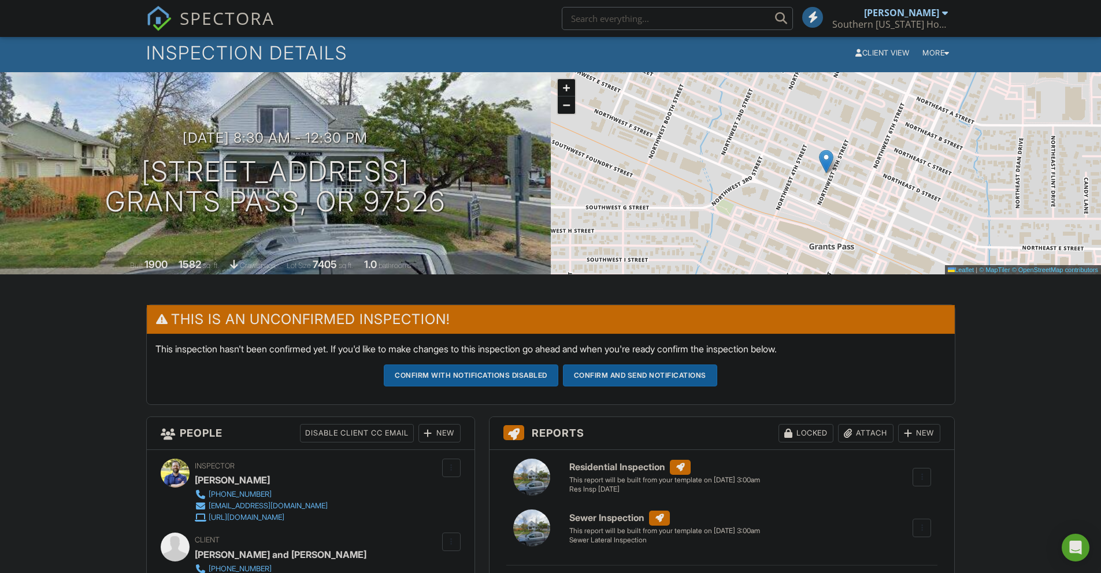
scroll to position [0, 0]
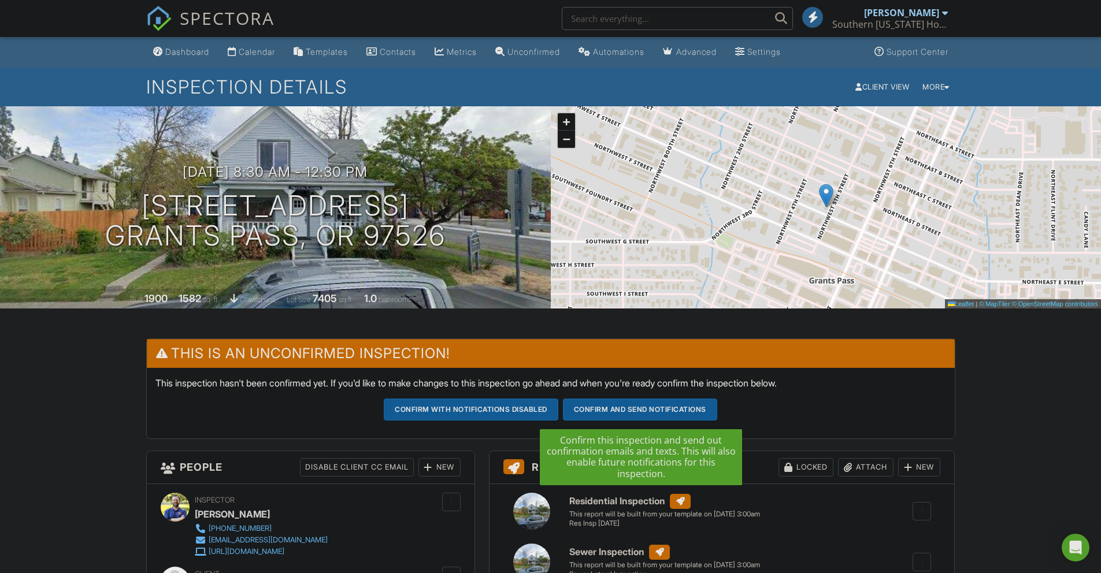
click at [558, 410] on button "Confirm and send notifications" at bounding box center [471, 410] width 175 height 22
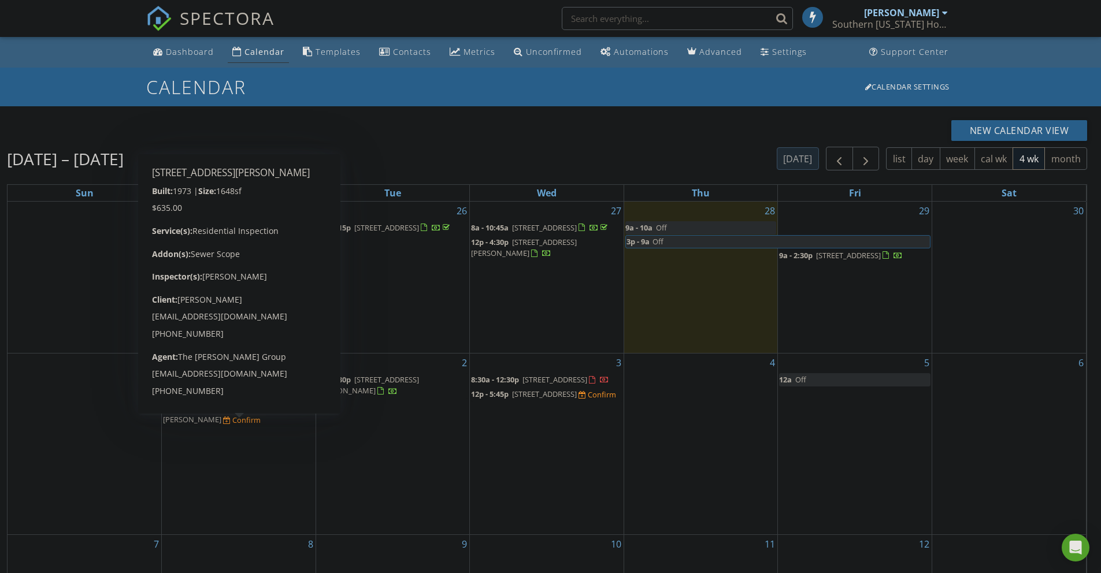
click at [204, 414] on span "1:30p - 5:30p" at bounding box center [185, 409] width 44 height 10
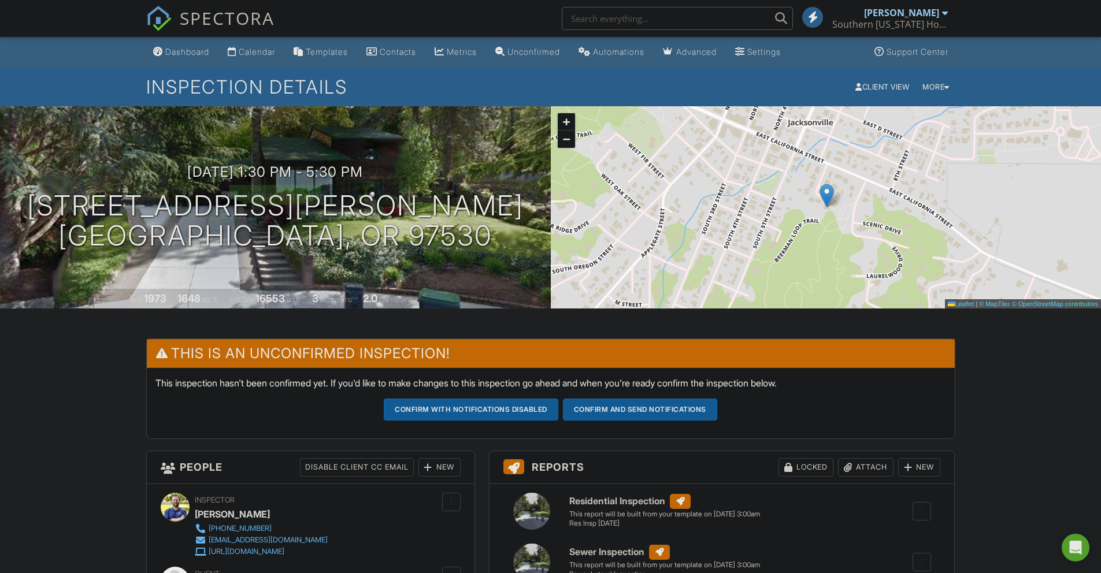
click at [0, 0] on div at bounding box center [0, 0] width 0 height 0
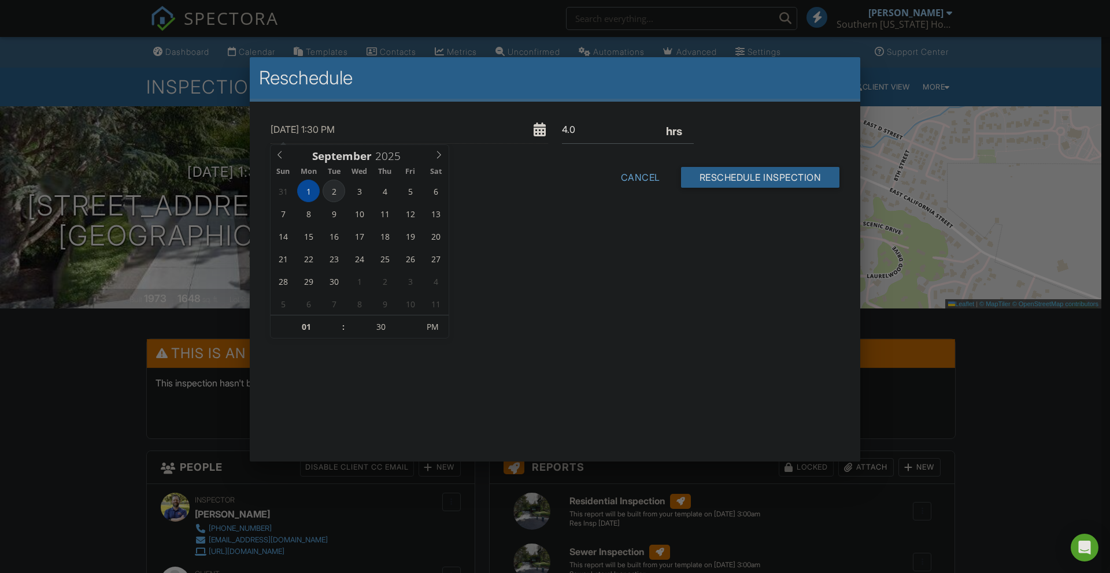
type input "09/02/2025 1:30 PM"
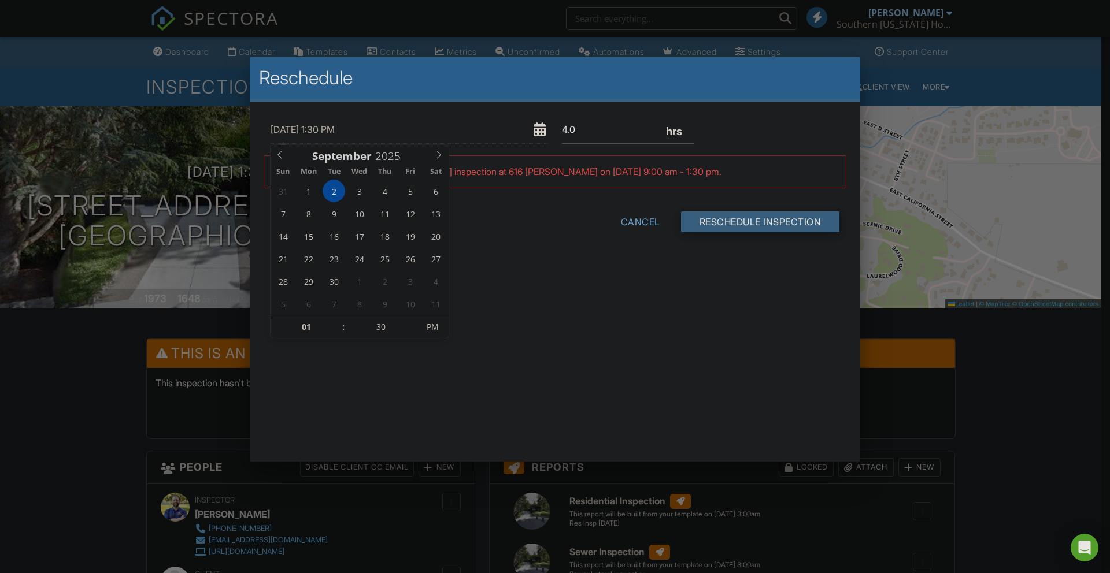
click at [745, 221] on input "Reschedule Inspection" at bounding box center [760, 222] width 159 height 21
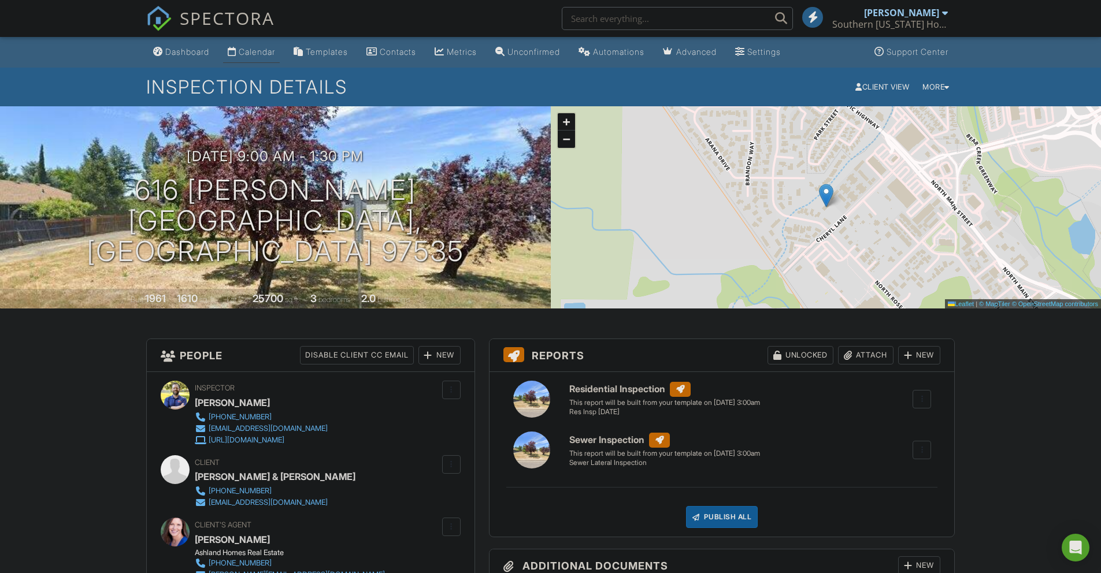
click at [252, 48] on div "Calendar" at bounding box center [257, 52] width 36 height 10
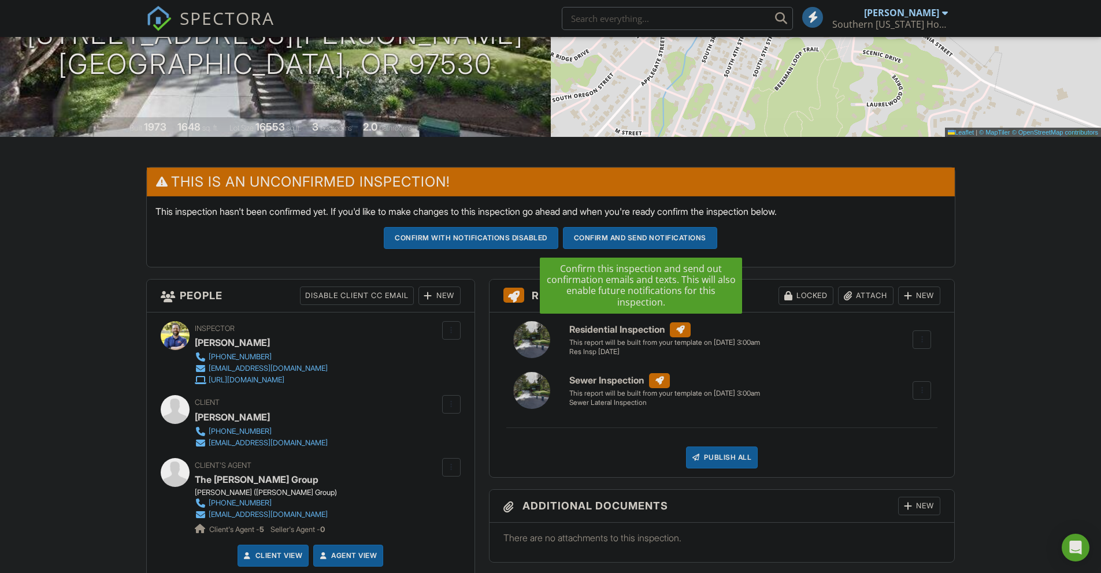
click at [558, 237] on button "Confirm and send notifications" at bounding box center [471, 238] width 175 height 22
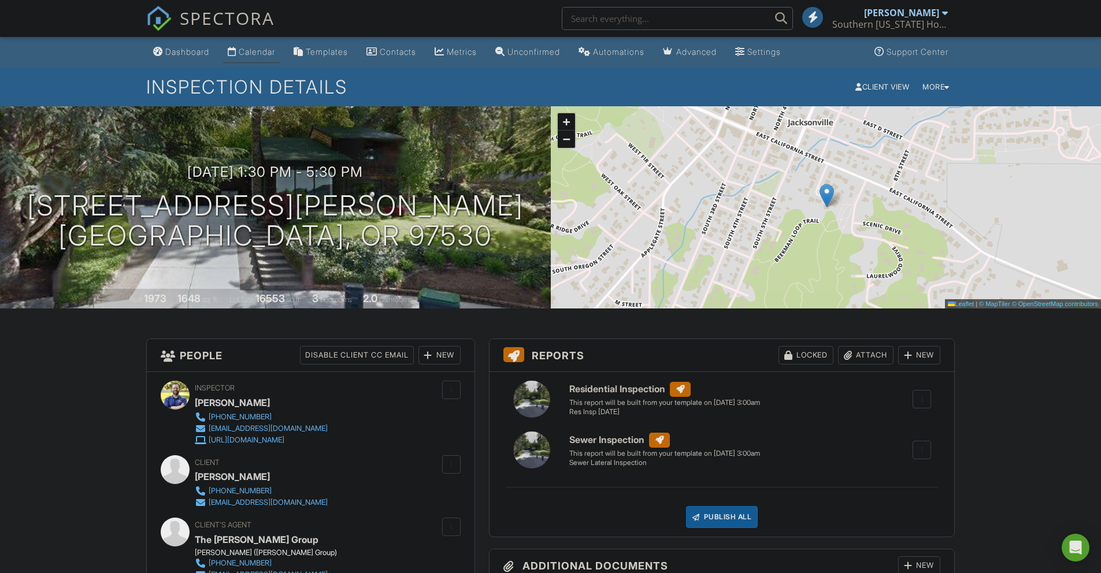
click at [265, 49] on div "Calendar" at bounding box center [257, 52] width 36 height 10
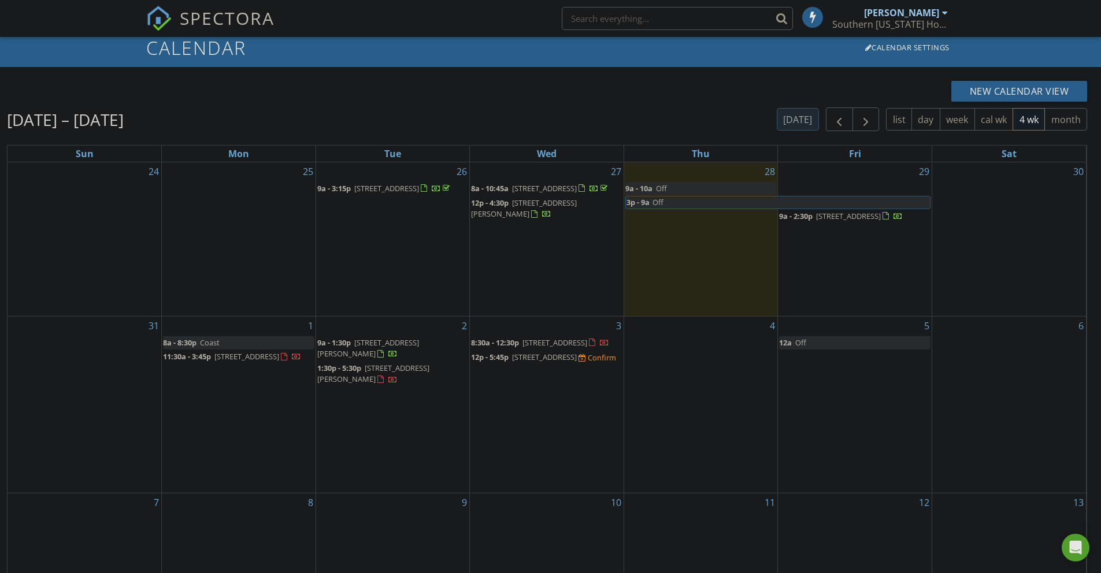
scroll to position [86, 0]
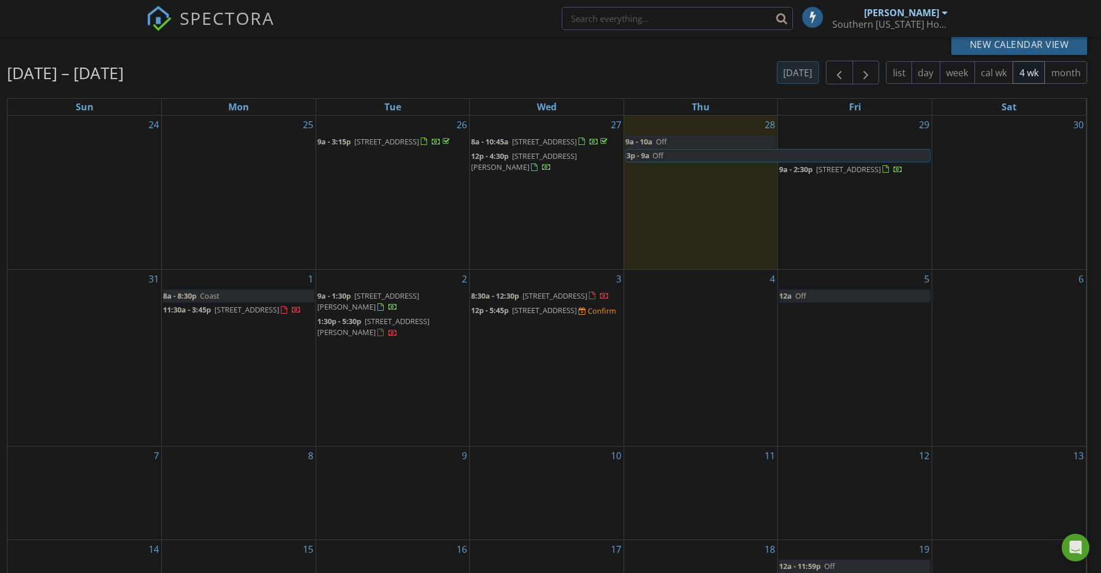
click at [753, 322] on div "4" at bounding box center [701, 358] width 154 height 176
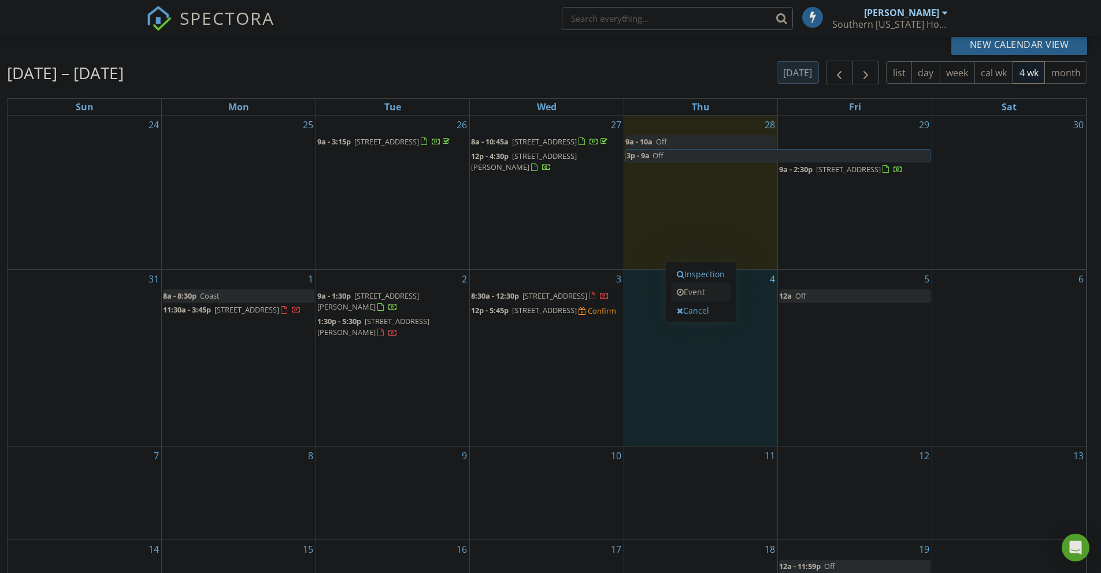
click at [717, 294] on link "Event" at bounding box center [701, 292] width 60 height 18
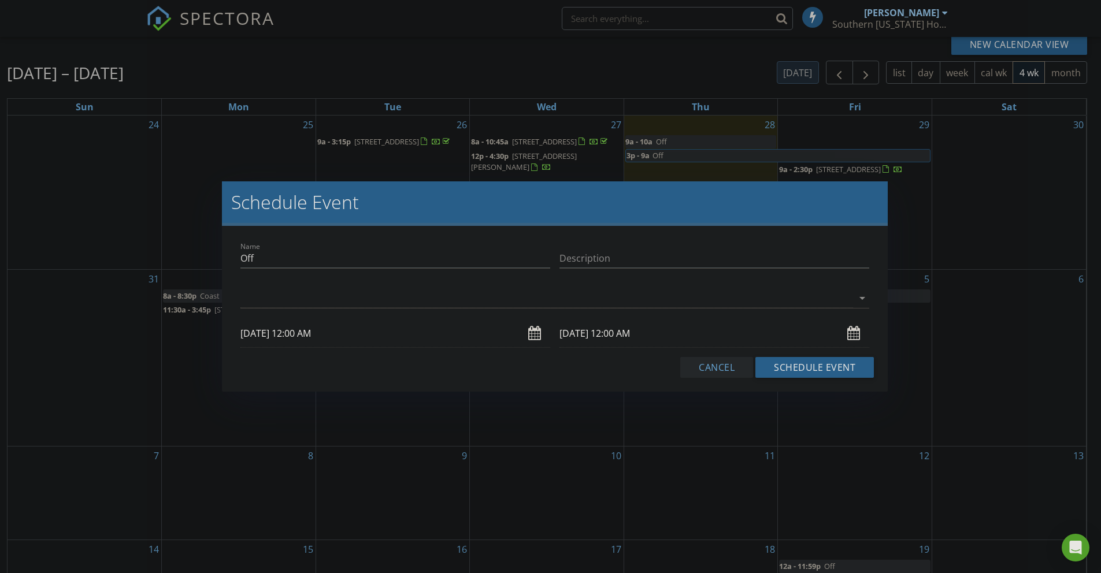
click at [728, 371] on button "Cancel" at bounding box center [716, 367] width 73 height 21
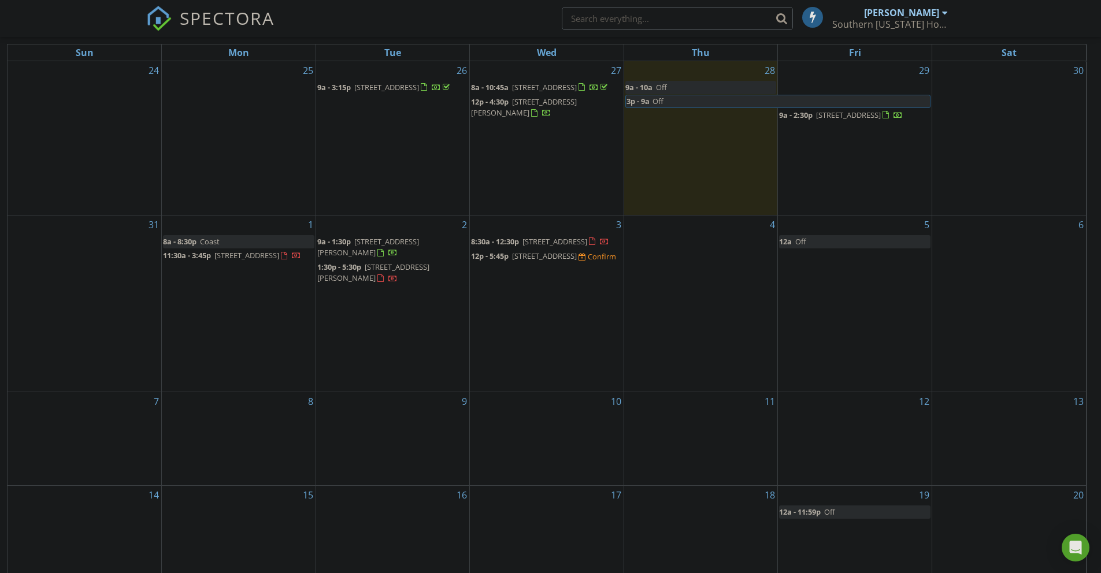
scroll to position [154, 0]
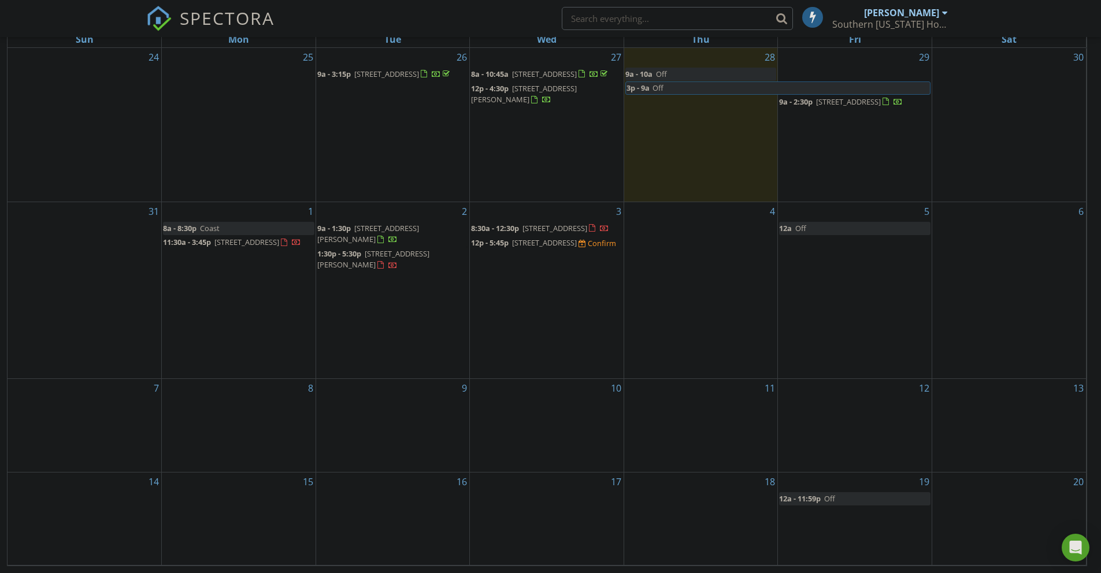
click at [1007, 415] on div "13" at bounding box center [1010, 425] width 154 height 93
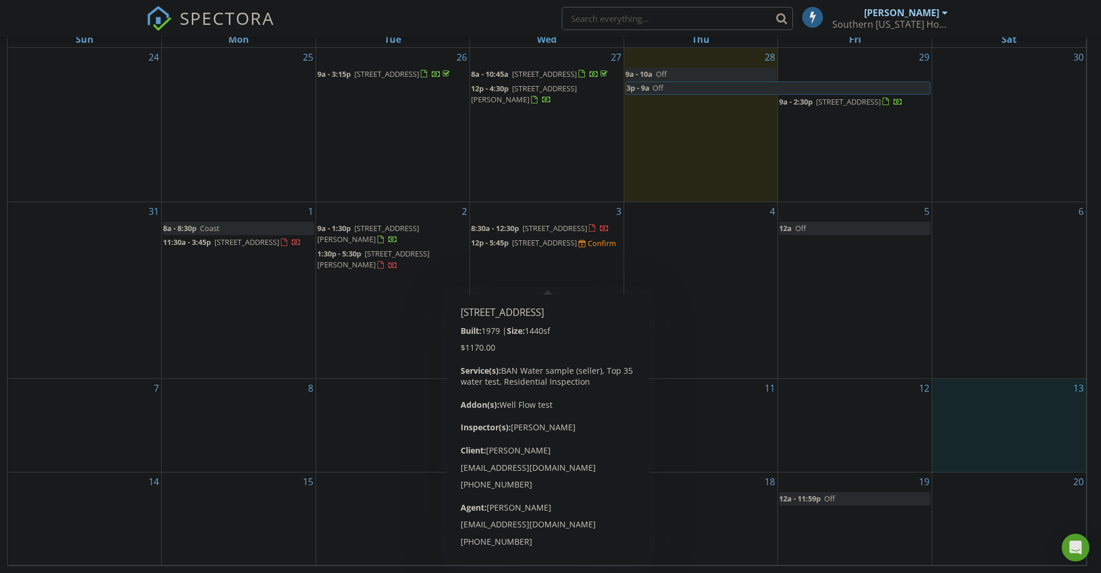
click at [543, 248] on span "250 Robleda Dr, Central Point 97502" at bounding box center [544, 243] width 65 height 10
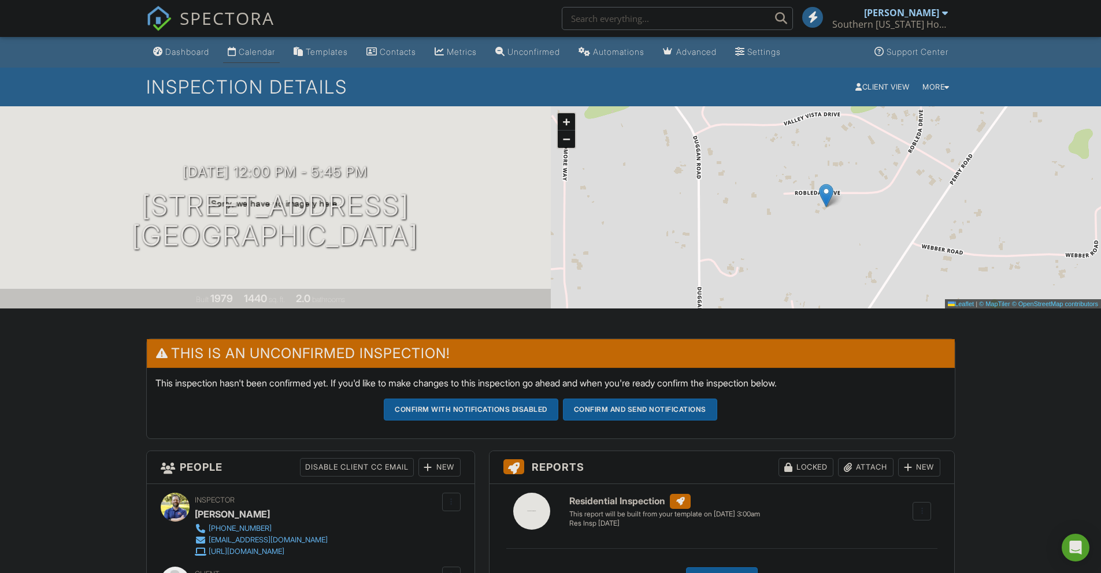
click at [263, 54] on div "Calendar" at bounding box center [257, 52] width 36 height 10
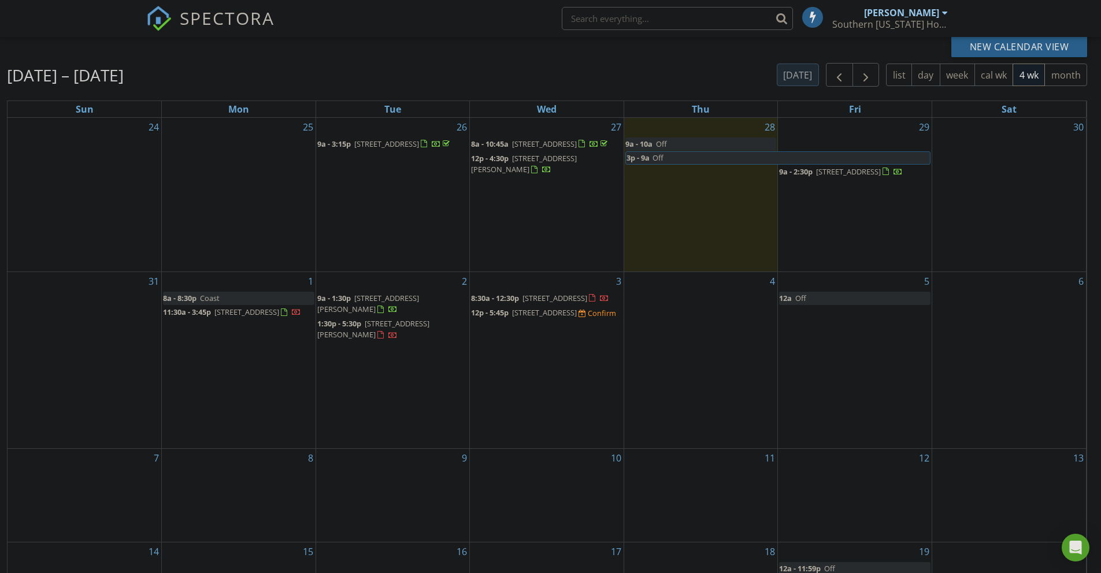
scroll to position [84, 0]
click at [565, 317] on span "250 Robleda Dr, Central Point 97502" at bounding box center [544, 312] width 65 height 10
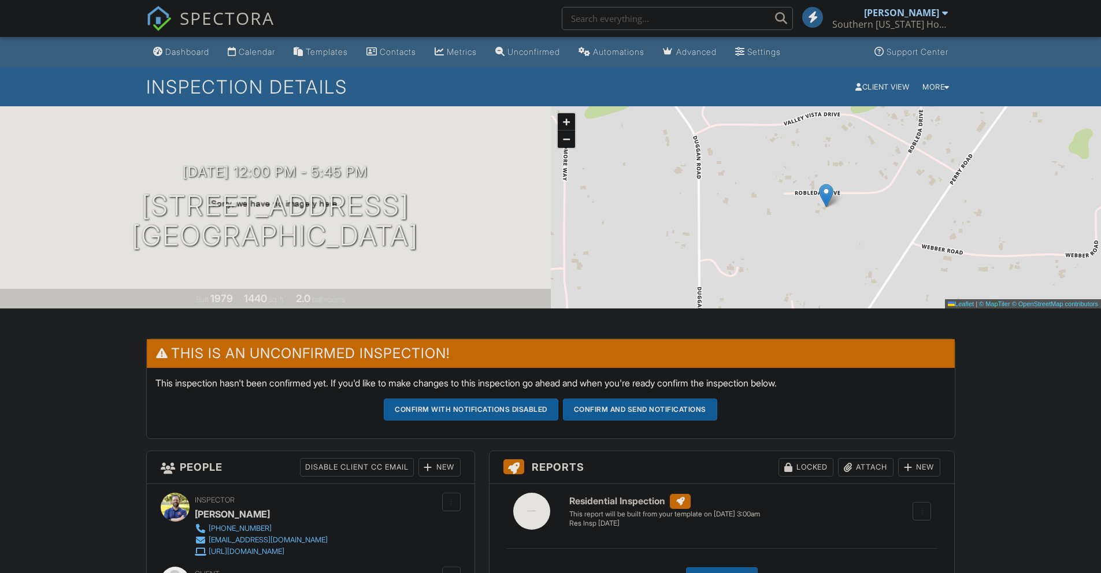
click at [0, 0] on div at bounding box center [0, 0] width 0 height 0
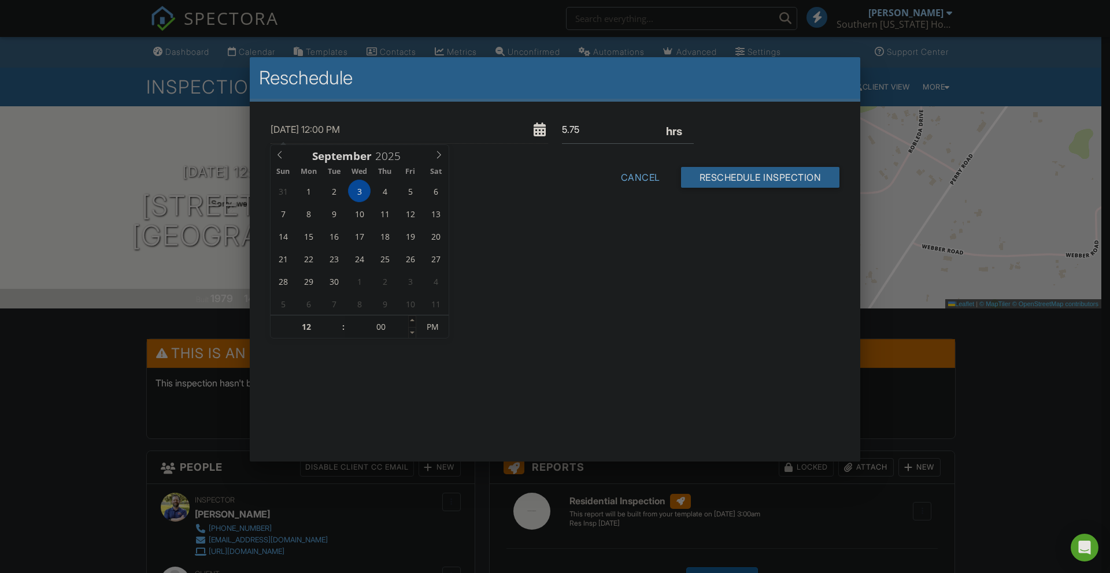
type input "05"
type input "09/03/2025 12:05 PM"
click at [415, 319] on span at bounding box center [412, 322] width 8 height 12
type input "10"
type input "09/03/2025 12:10 PM"
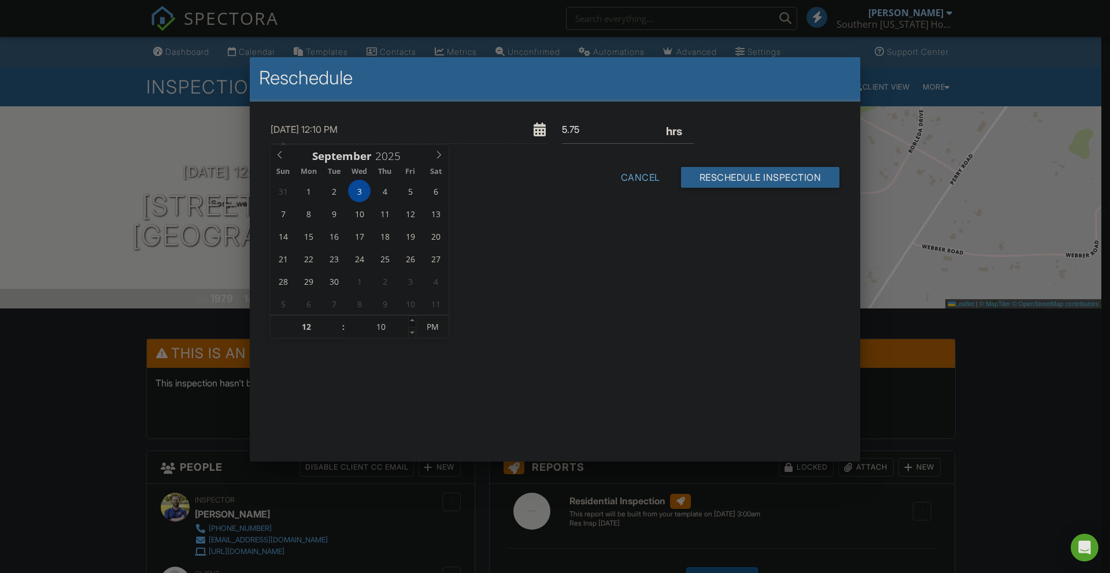
click at [415, 319] on span at bounding box center [412, 322] width 8 height 12
type input "15"
type input "09/03/2025 12:15 PM"
click at [415, 319] on span at bounding box center [412, 322] width 8 height 12
type input "20"
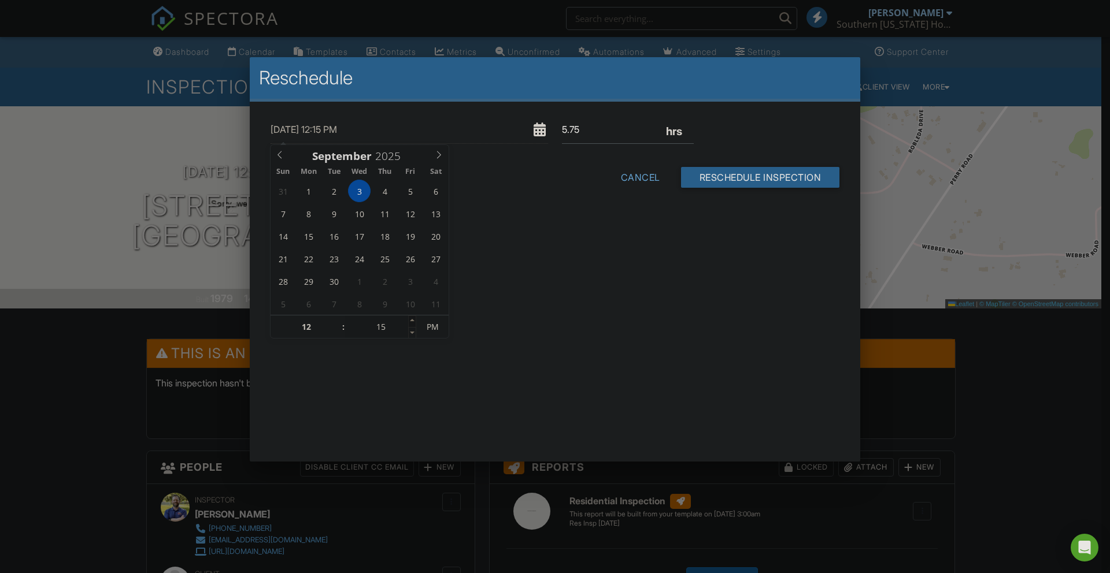
type input "09/03/2025 12:20 PM"
click at [415, 319] on span at bounding box center [412, 322] width 8 height 12
type input "25"
type input "09/03/2025 12:25 PM"
click at [415, 319] on span at bounding box center [412, 322] width 8 height 12
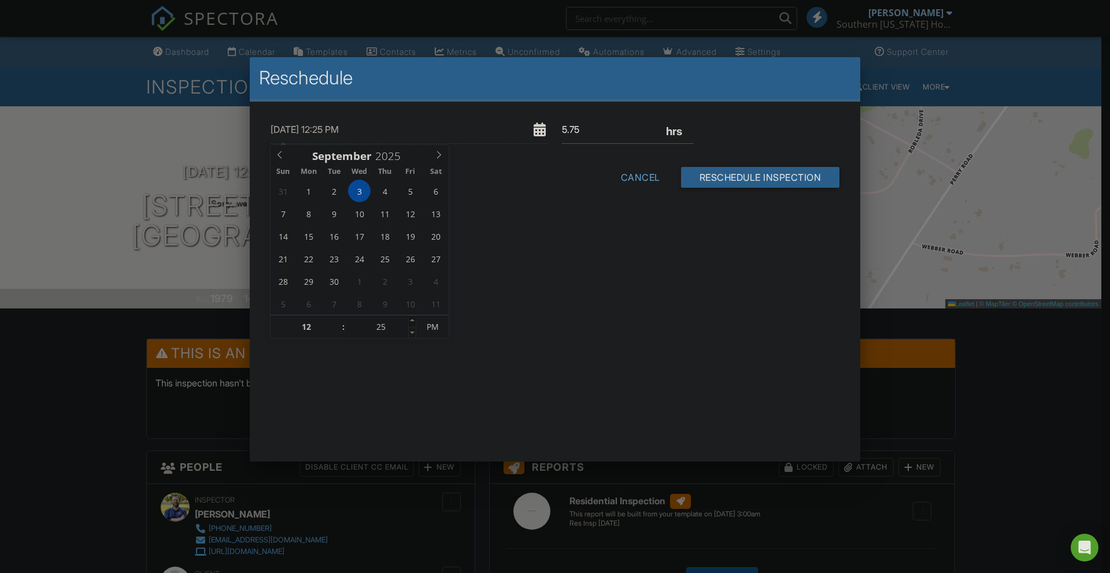
type input "30"
type input "09/03/2025 12:30 PM"
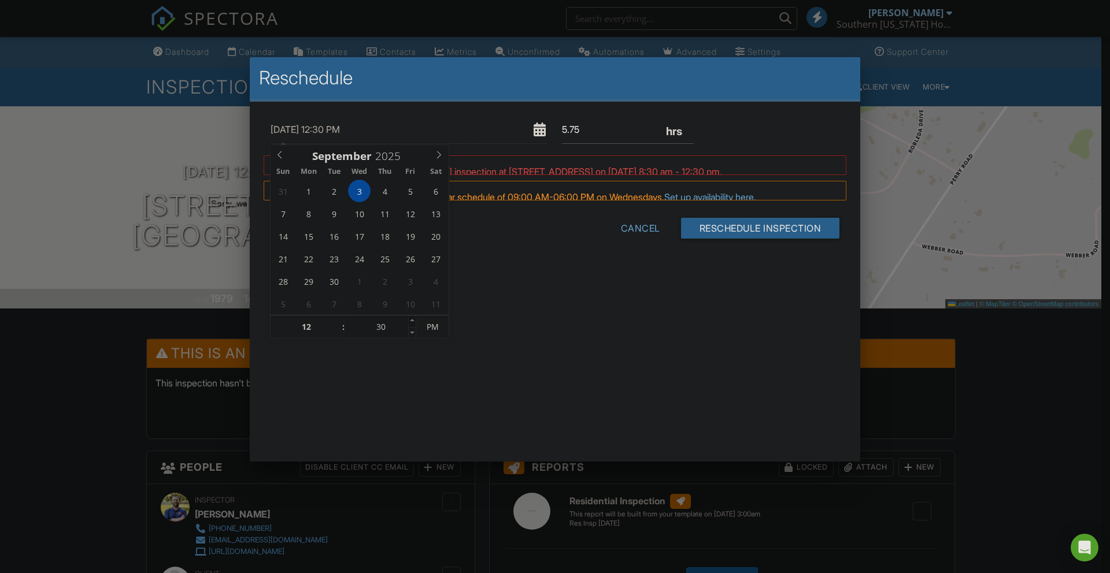
click at [415, 319] on span at bounding box center [412, 322] width 8 height 12
type input "35"
type input "09/03/2025 12:35 PM"
click at [415, 319] on span at bounding box center [412, 322] width 8 height 12
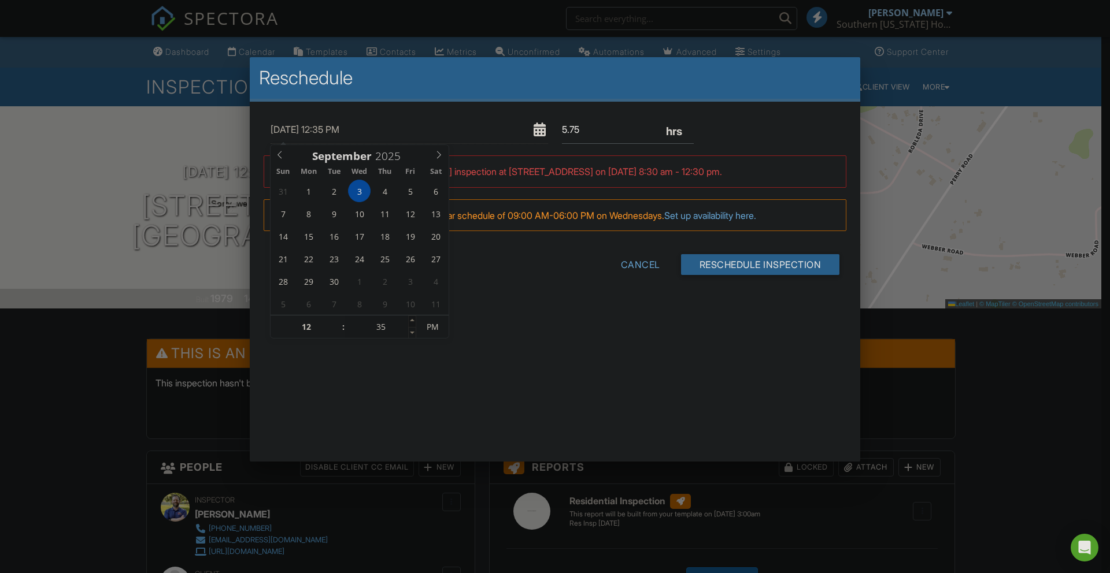
type input "40"
type input "09/03/2025 12:40 PM"
click at [415, 319] on span at bounding box center [412, 322] width 8 height 12
type input "45"
type input "[DATE] 12:45 PM"
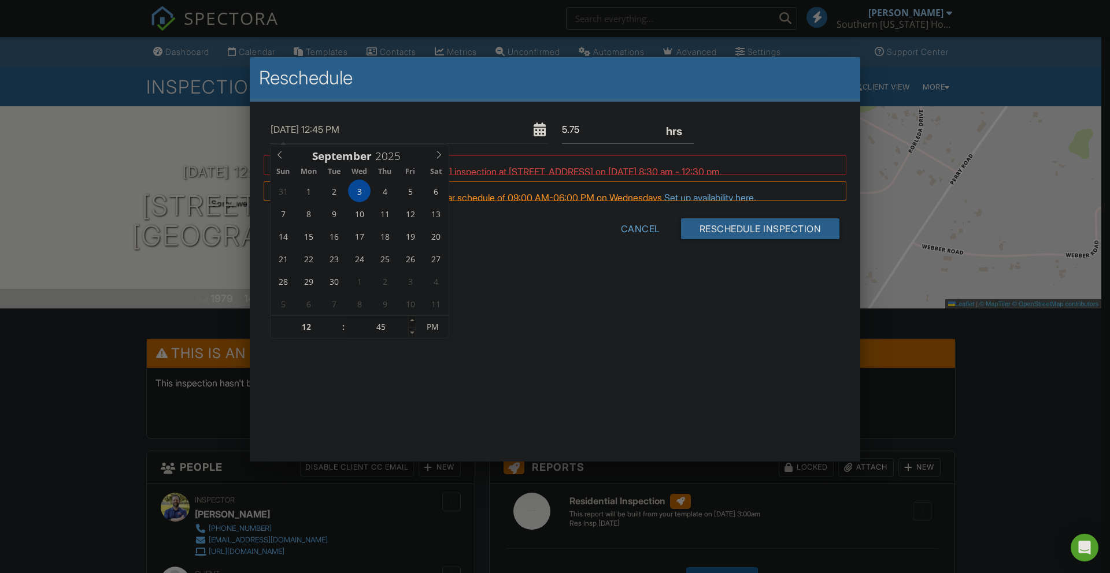
click at [415, 319] on span at bounding box center [412, 322] width 8 height 12
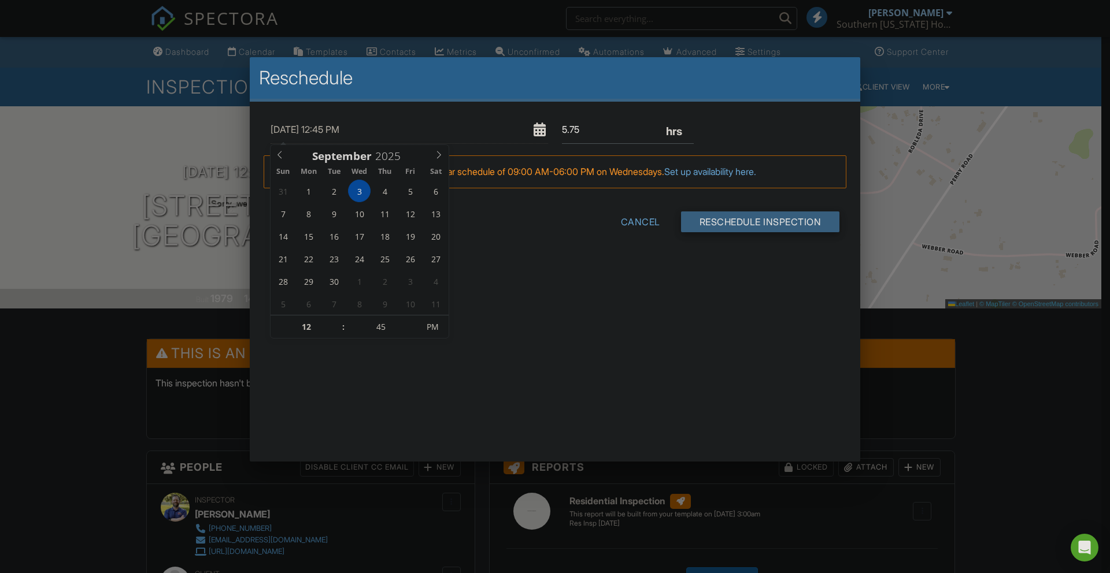
click at [761, 214] on input "Reschedule Inspection" at bounding box center [760, 222] width 159 height 21
